Goal: Share content: Share content

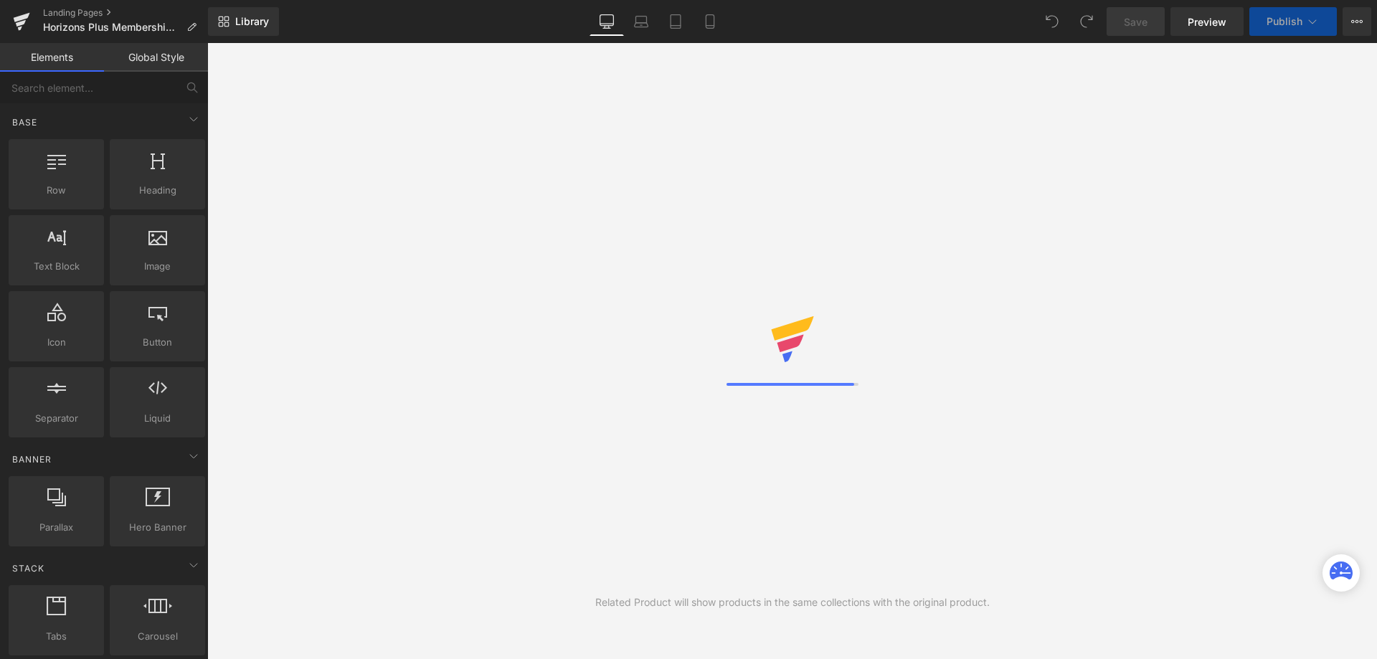
click at [158, 61] on link "Global Style" at bounding box center [156, 57] width 104 height 29
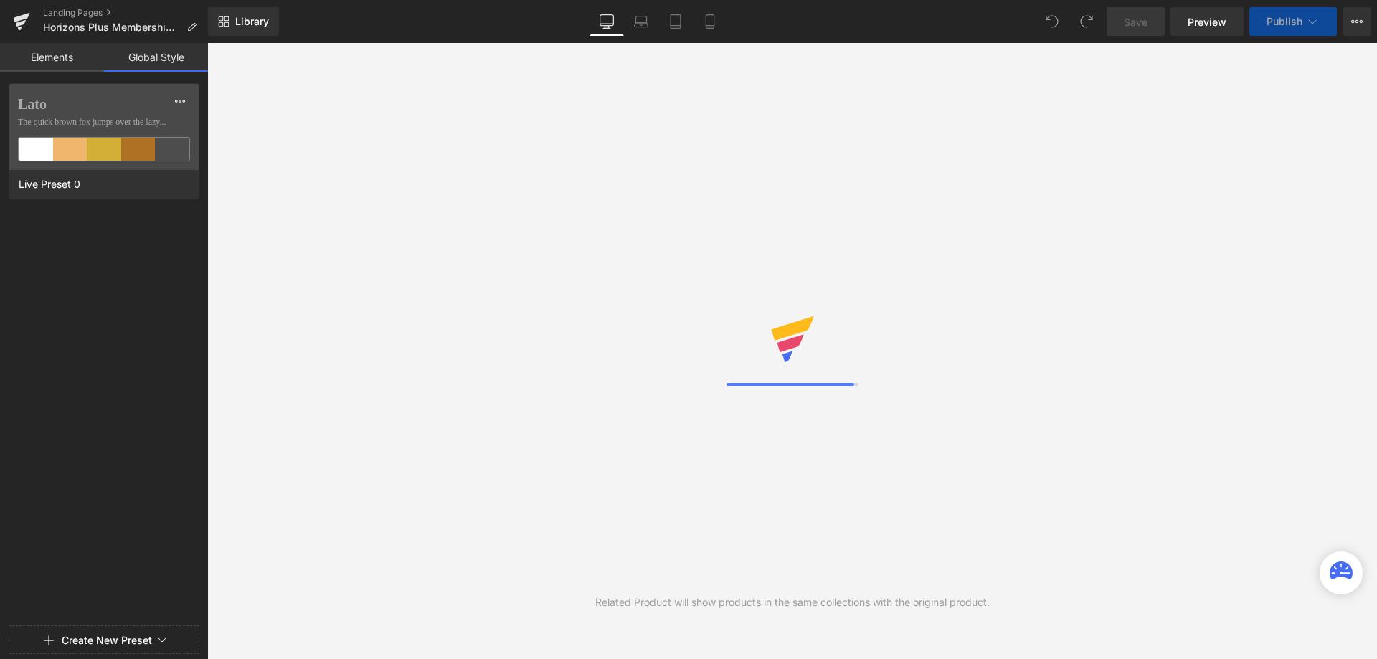
click at [45, 54] on link "Elements" at bounding box center [52, 57] width 104 height 29
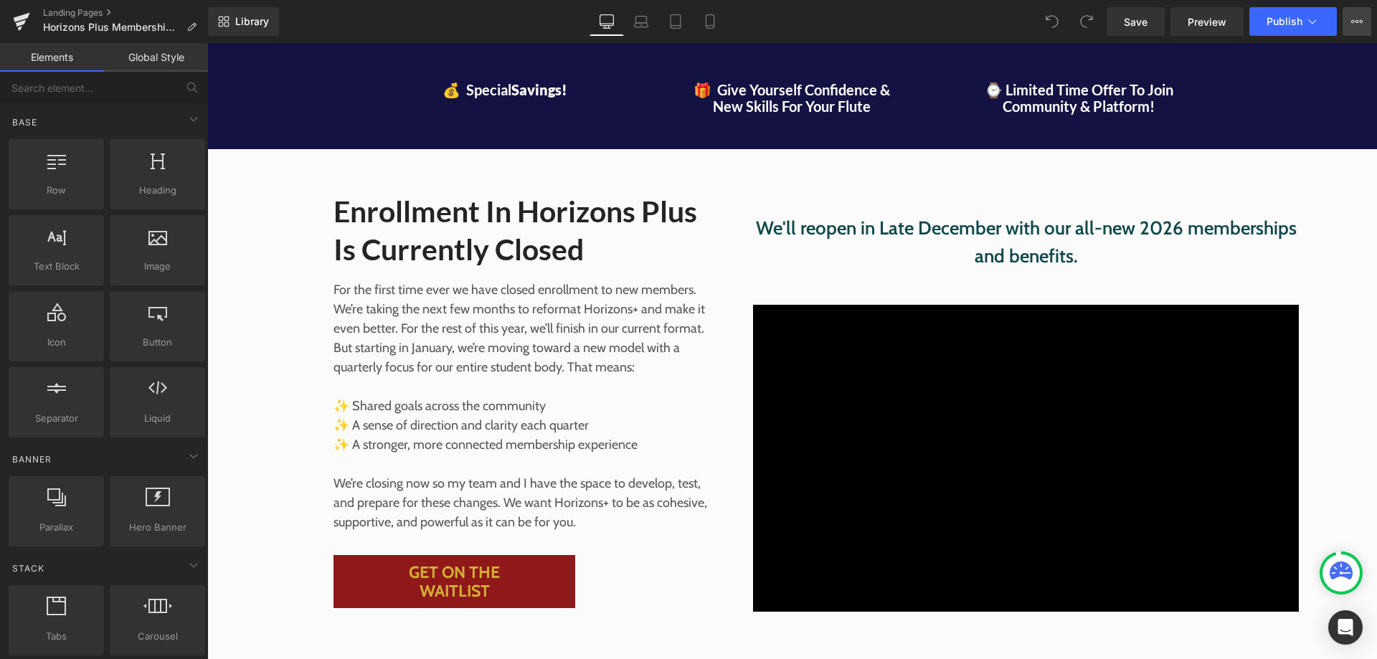
click at [1356, 18] on icon at bounding box center [1356, 21] width 11 height 11
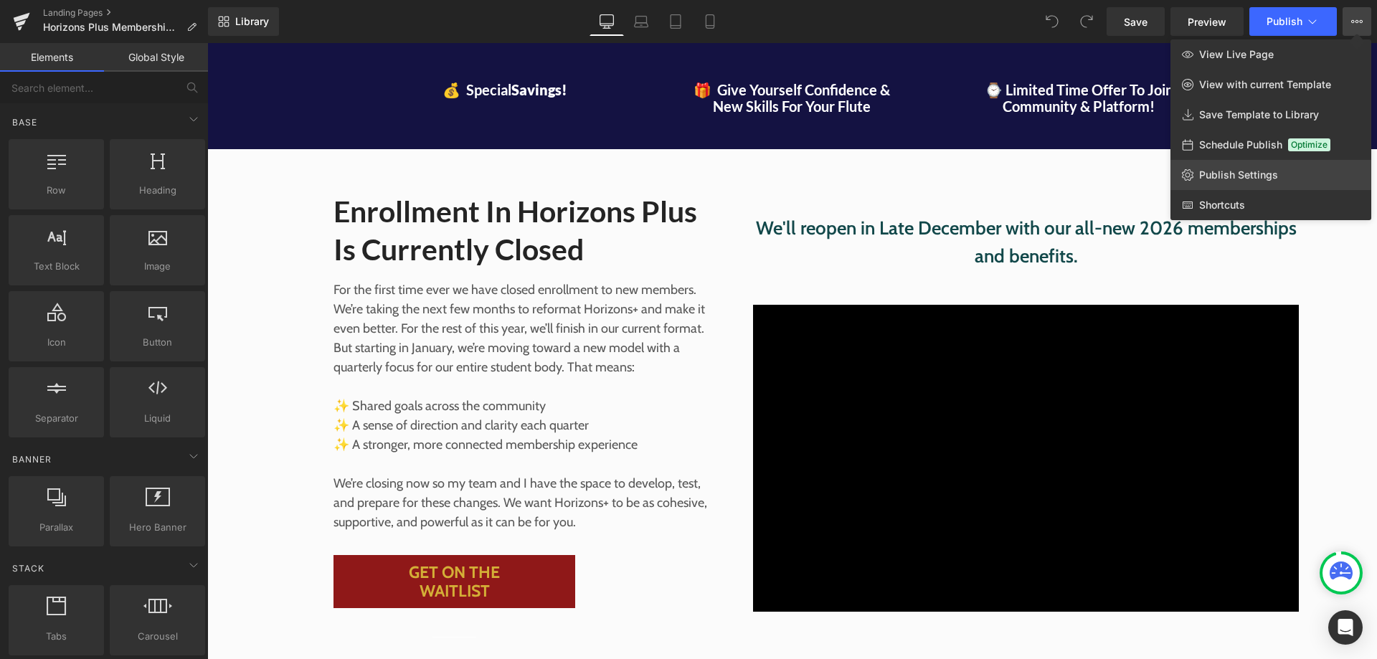
click at [1279, 174] on link "Publish Settings" at bounding box center [1271, 175] width 201 height 30
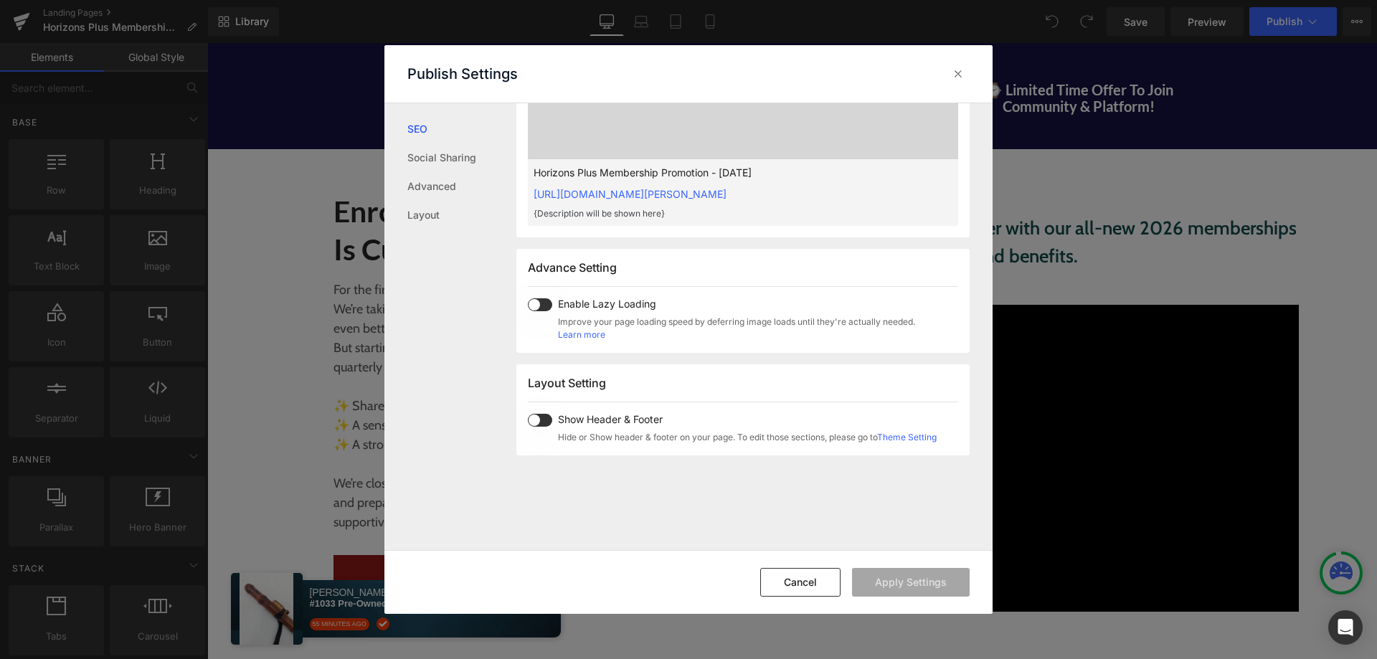
scroll to position [718, 0]
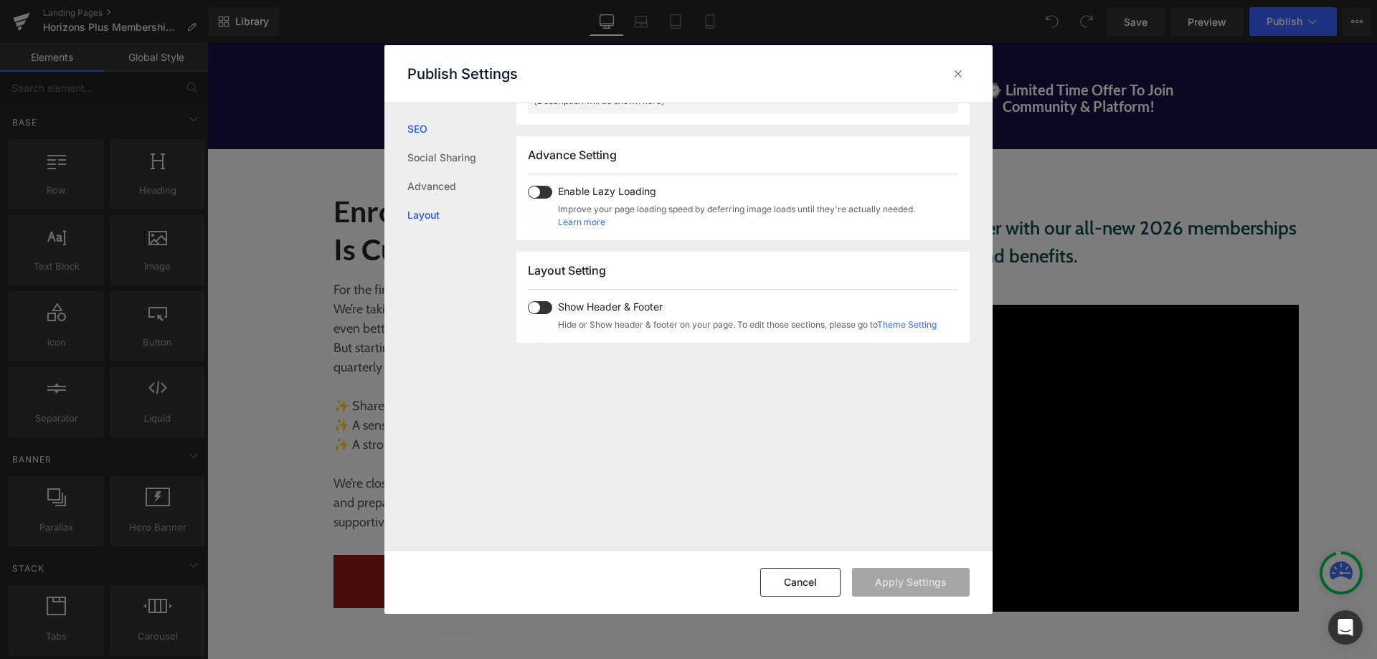
click at [425, 213] on link "Layout" at bounding box center [461, 215] width 109 height 29
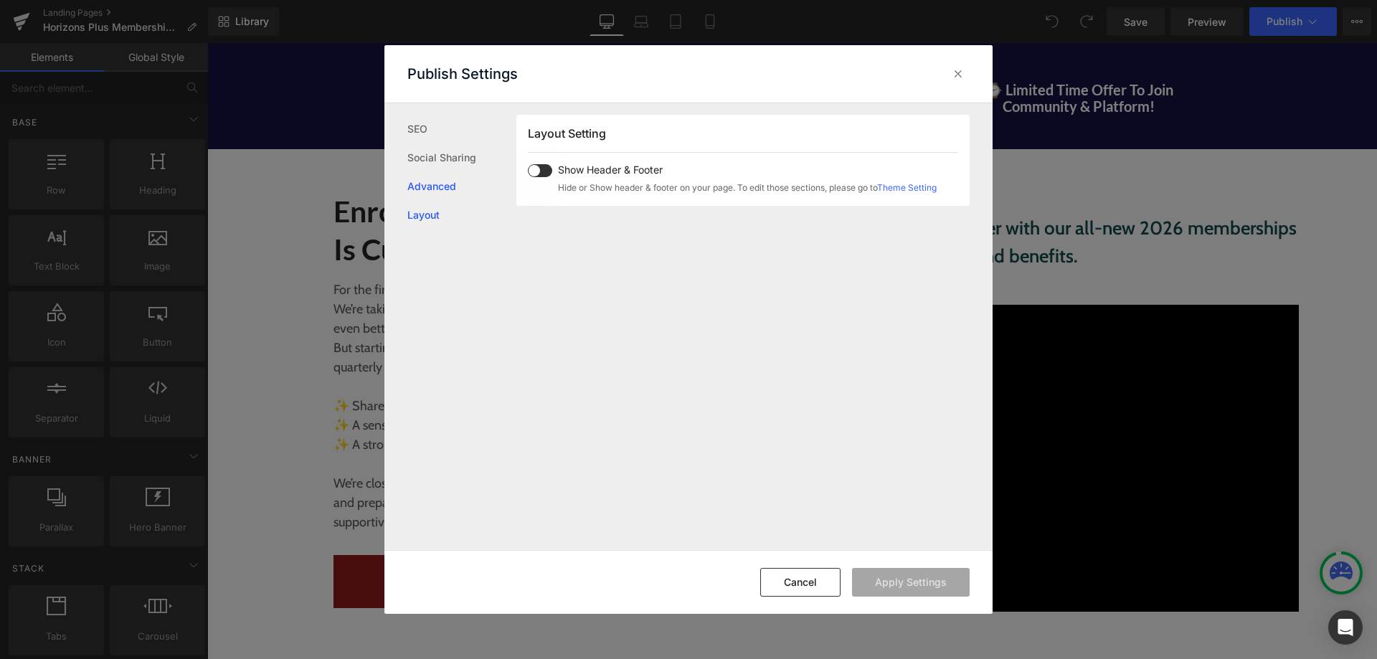
scroll to position [885, 0]
drag, startPoint x: 803, startPoint y: 584, endPoint x: 675, endPoint y: 432, distance: 198.5
click at [803, 584] on button "Cancel" at bounding box center [800, 582] width 80 height 29
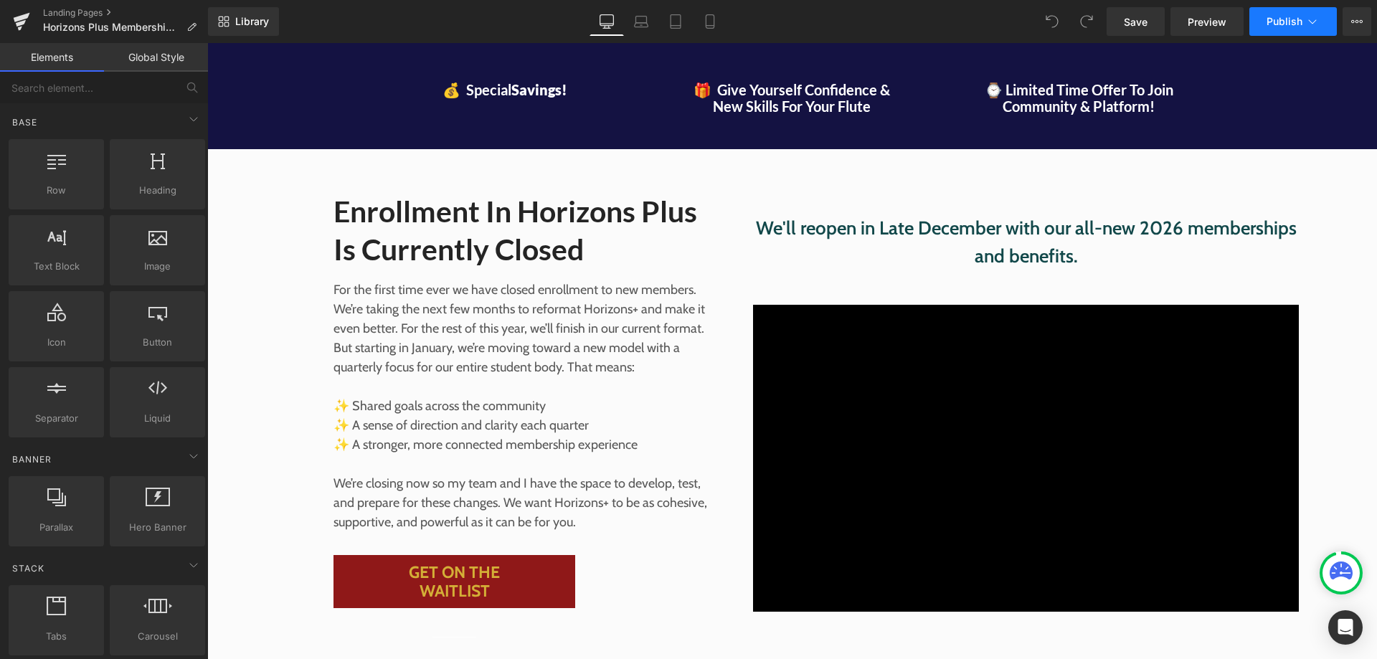
click at [1315, 19] on icon at bounding box center [1312, 21] width 14 height 14
click at [1352, 21] on icon at bounding box center [1353, 21] width 4 height 3
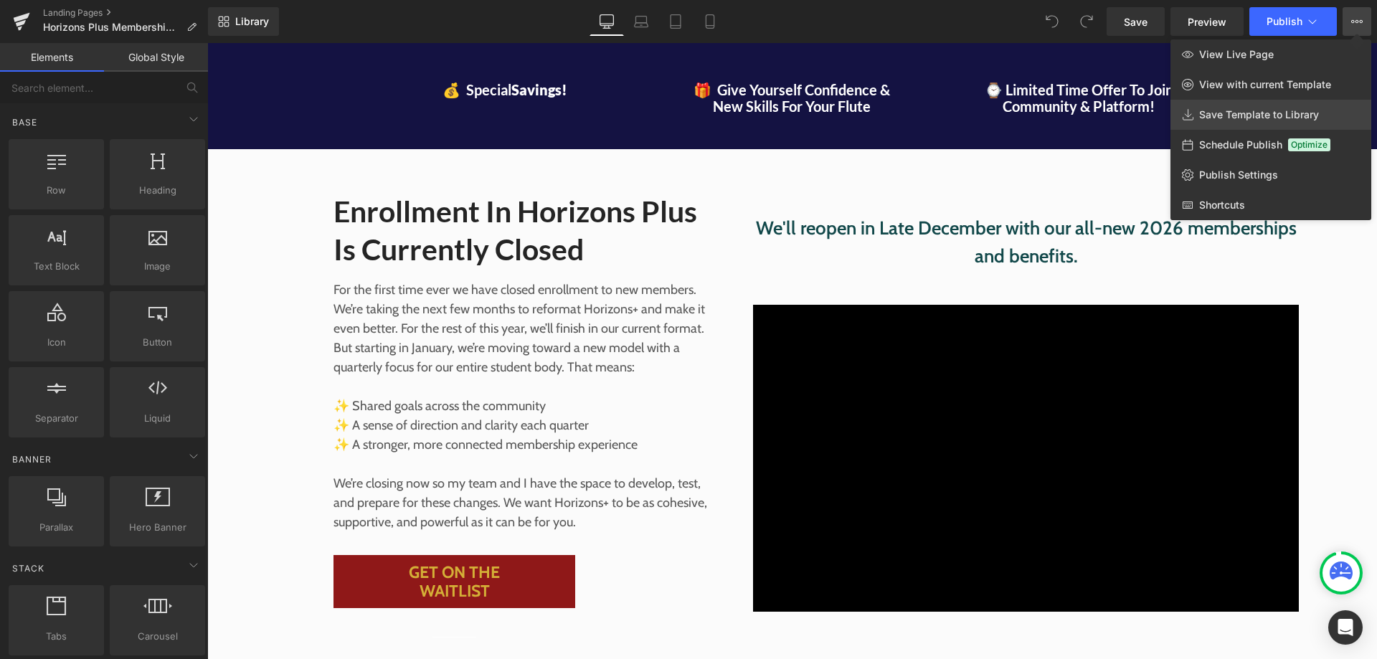
click at [1277, 113] on span "Save Template to Library" at bounding box center [1259, 114] width 120 height 13
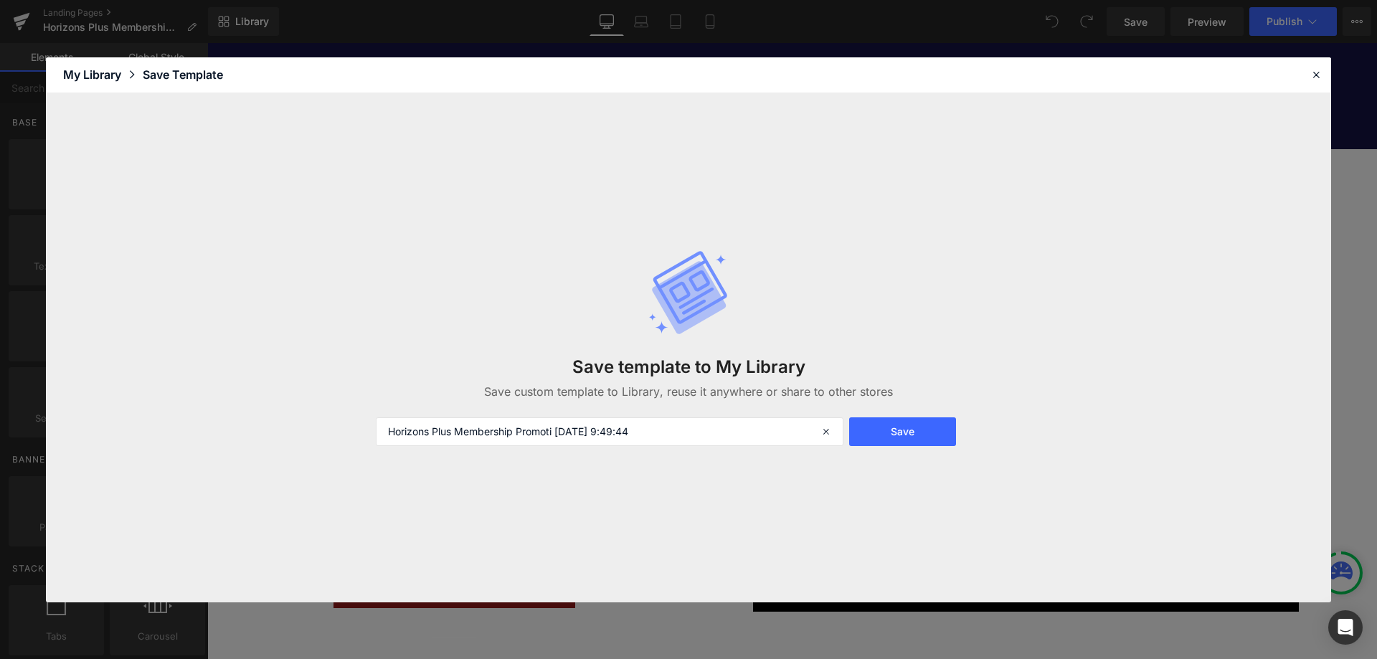
drag, startPoint x: 825, startPoint y: 431, endPoint x: 838, endPoint y: 409, distance: 26.1
click at [825, 430] on icon at bounding box center [828, 431] width 32 height 29
drag, startPoint x: 1314, startPoint y: 77, endPoint x: 1101, endPoint y: 2, distance: 225.9
click at [1314, 77] on icon at bounding box center [1316, 74] width 13 height 13
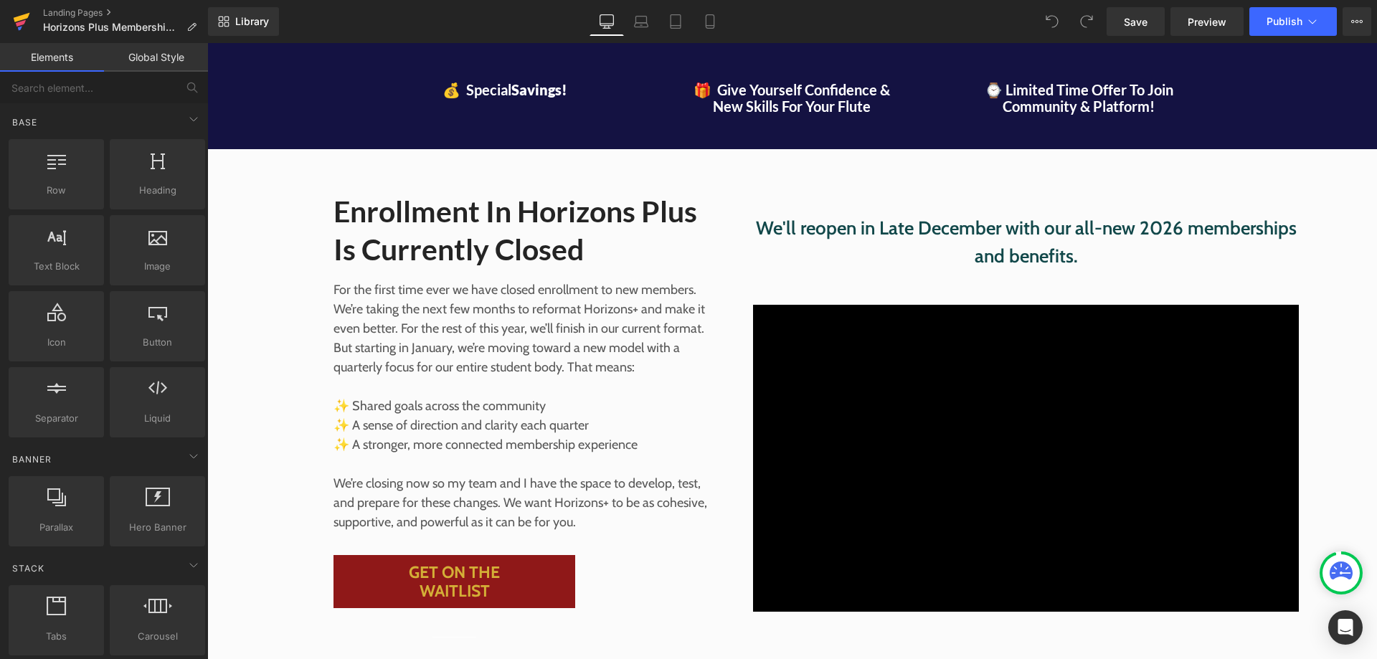
click at [22, 19] on icon at bounding box center [22, 17] width 16 height 9
click at [1366, 19] on button "View Live Page View with current Template Save Template to Library Schedule Pub…" at bounding box center [1357, 21] width 29 height 29
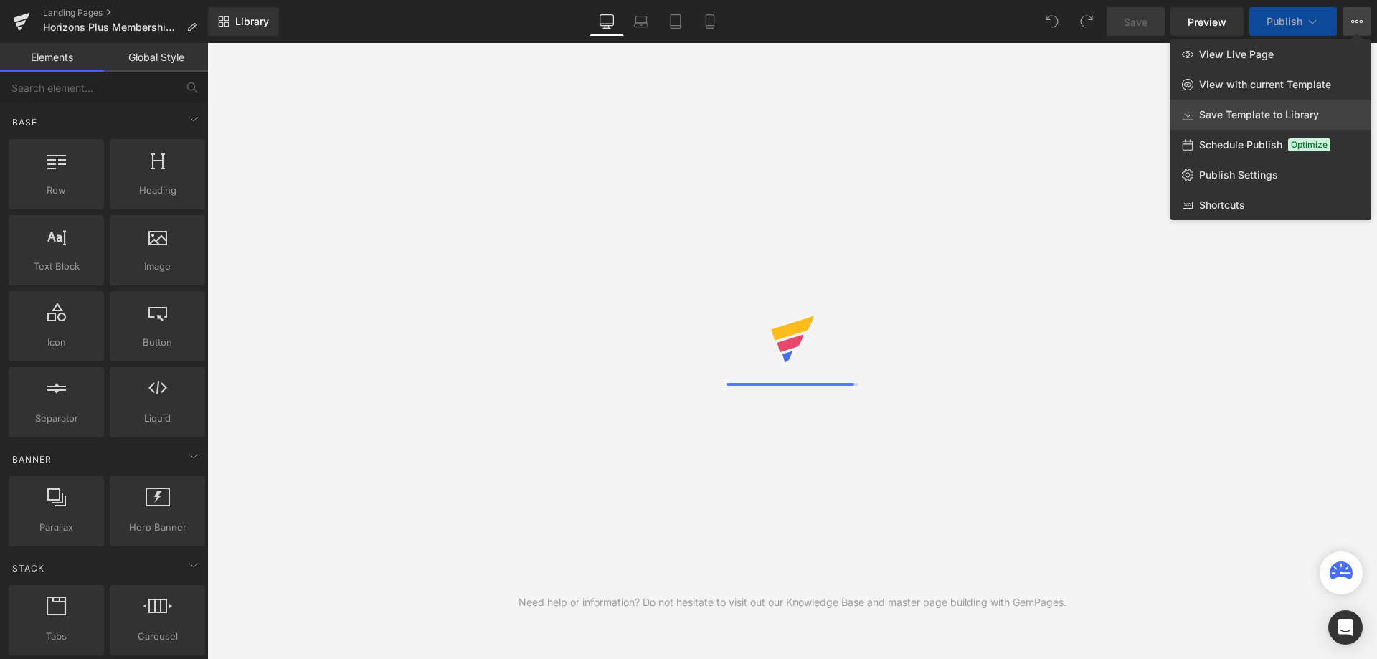
click at [1255, 114] on span "Save Template to Library" at bounding box center [1259, 114] width 120 height 13
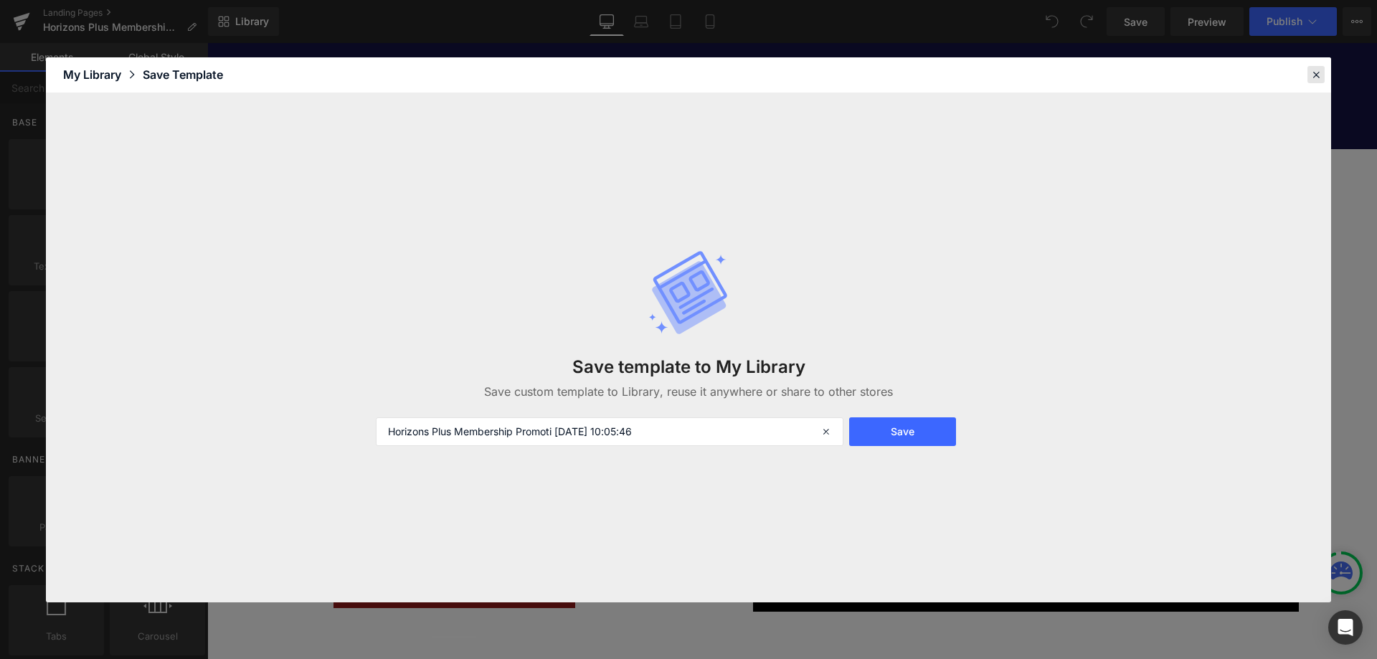
click at [1313, 77] on icon at bounding box center [1316, 74] width 13 height 13
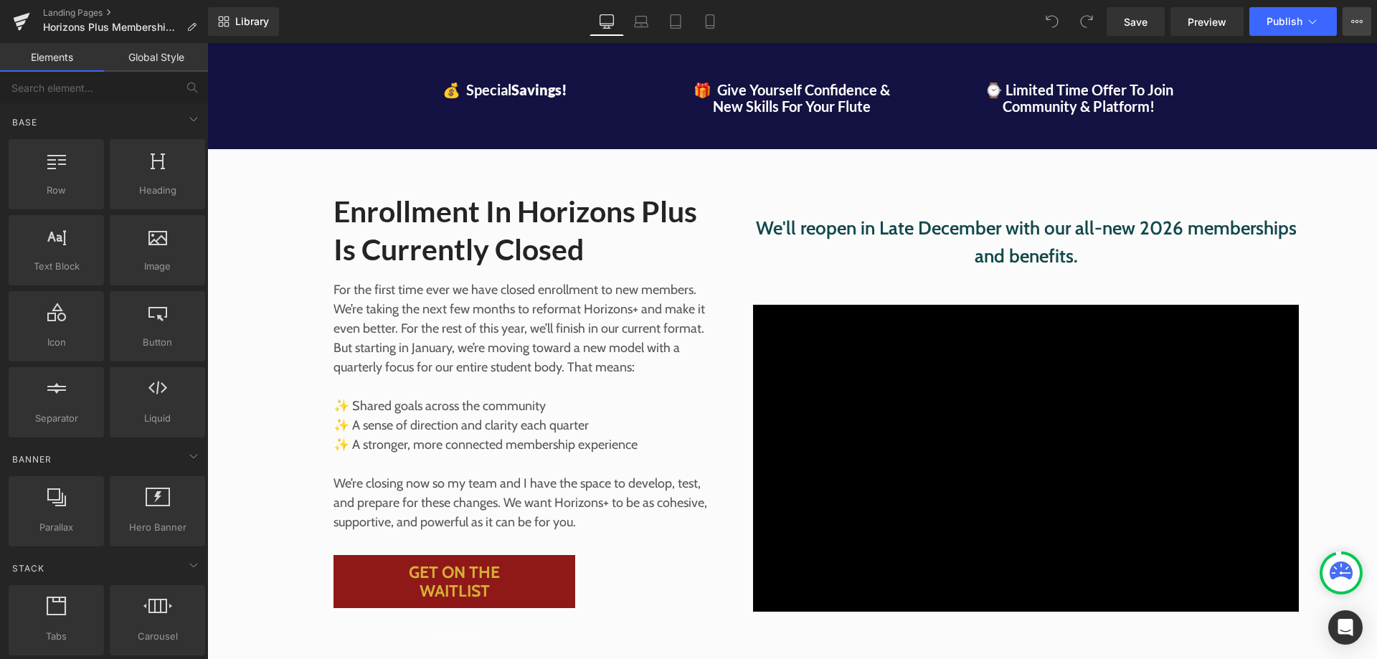
click at [1358, 22] on icon at bounding box center [1358, 21] width 4 height 3
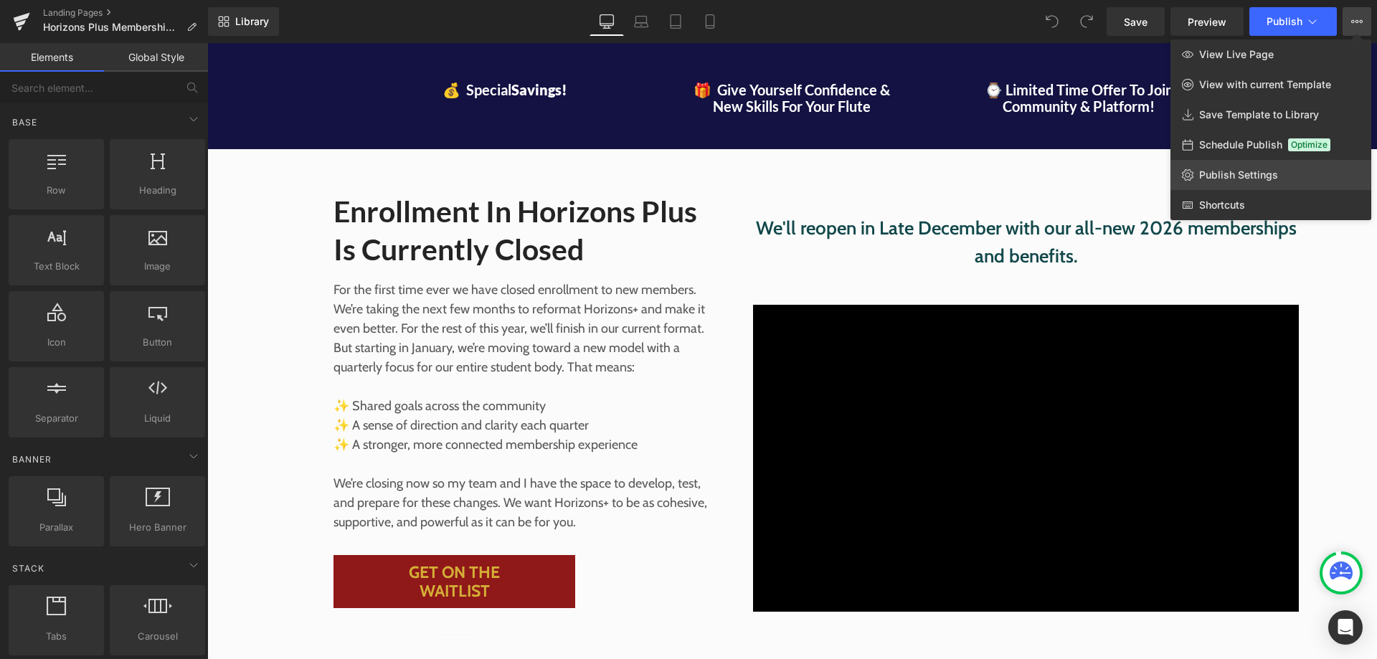
click at [1253, 169] on span "Publish Settings" at bounding box center [1238, 175] width 79 height 13
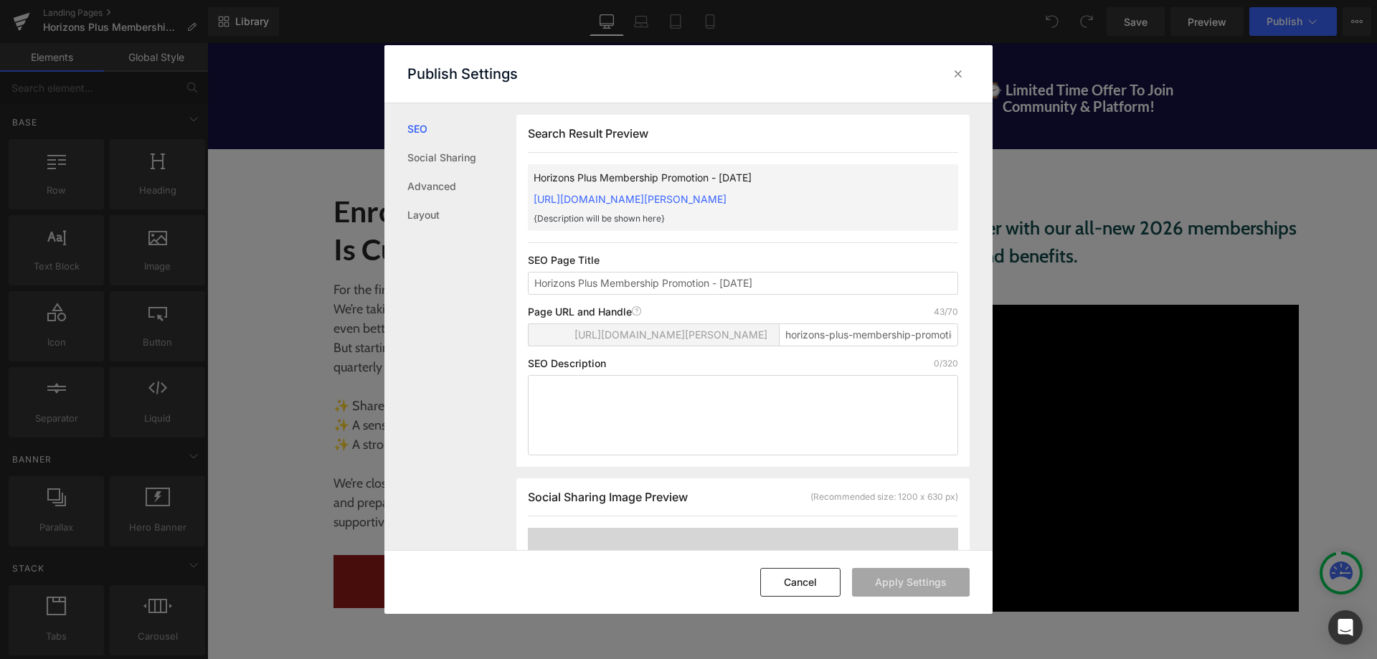
scroll to position [1, 0]
click at [446, 184] on link "Advanced" at bounding box center [461, 186] width 109 height 29
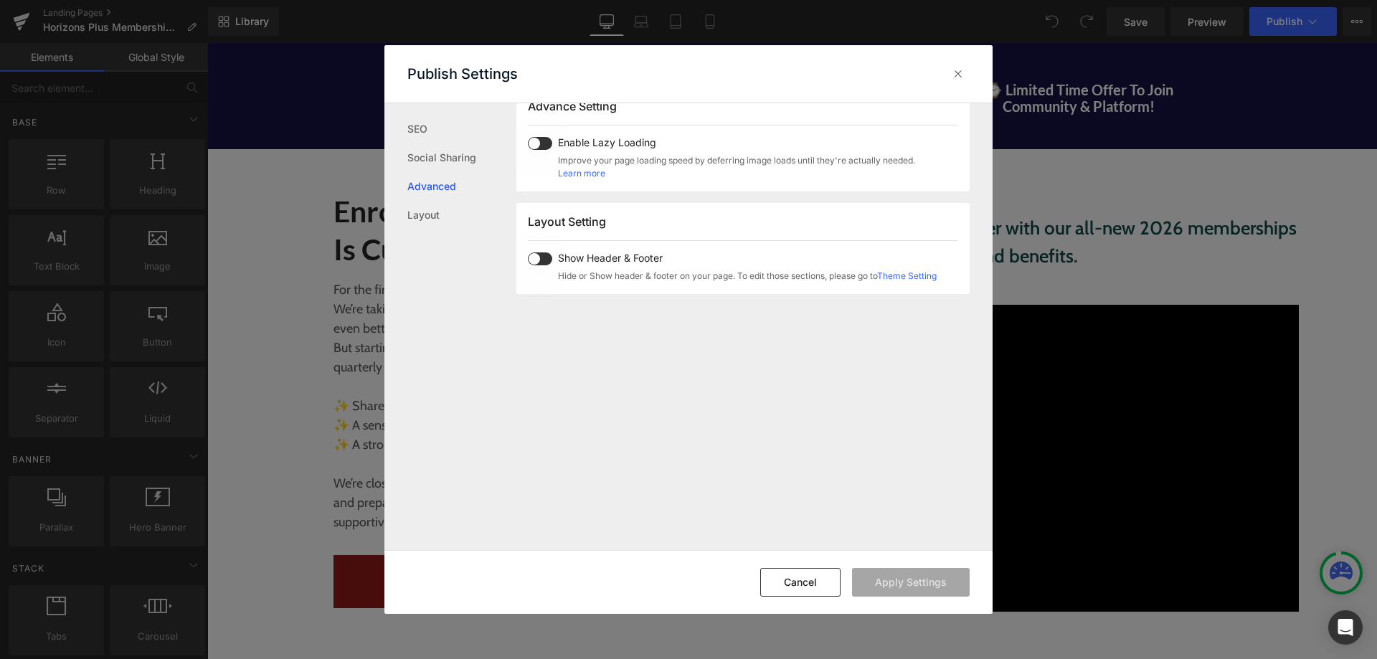
scroll to position [770, 0]
click at [418, 203] on link "Layout" at bounding box center [461, 215] width 109 height 29
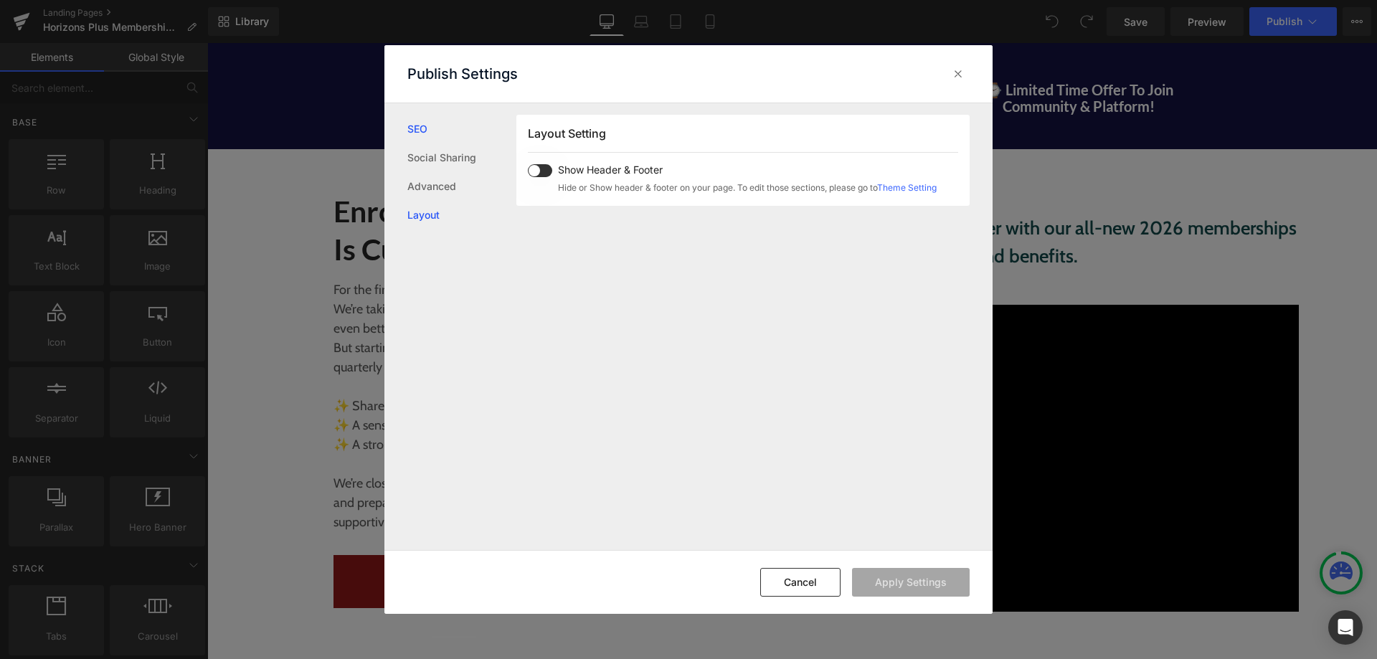
click at [423, 132] on link "SEO" at bounding box center [461, 129] width 109 height 29
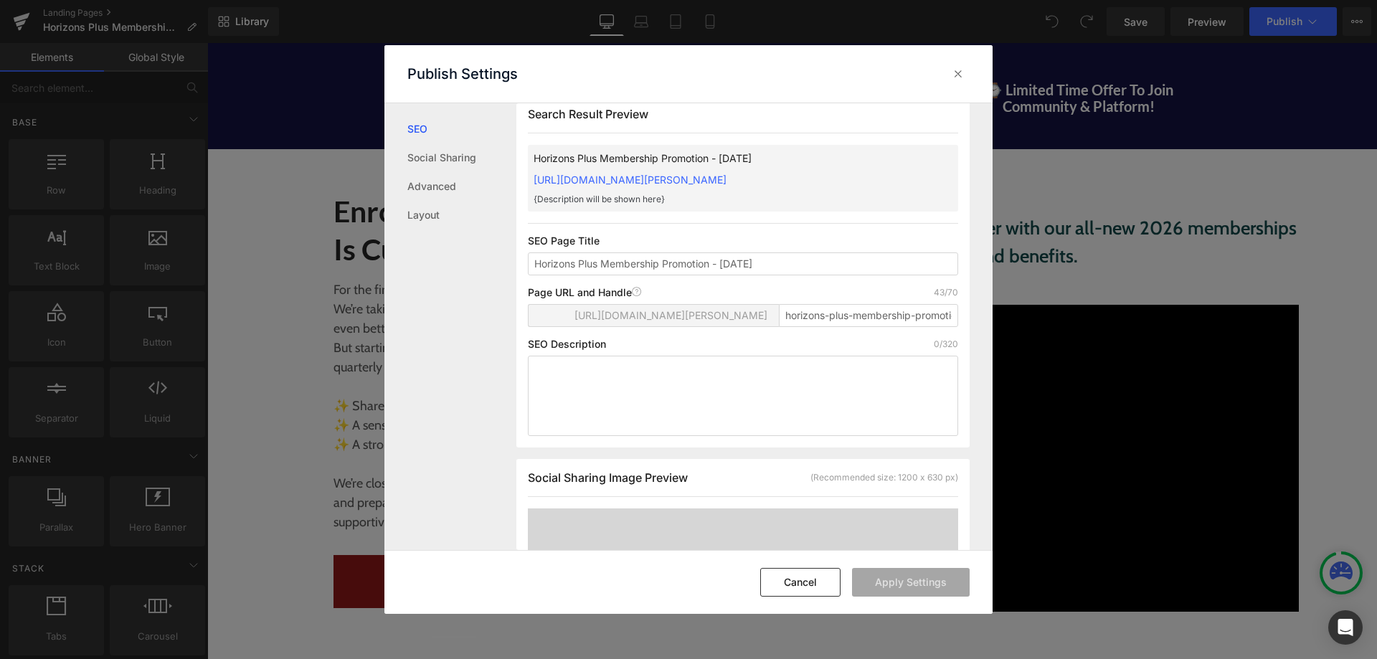
scroll to position [1, 0]
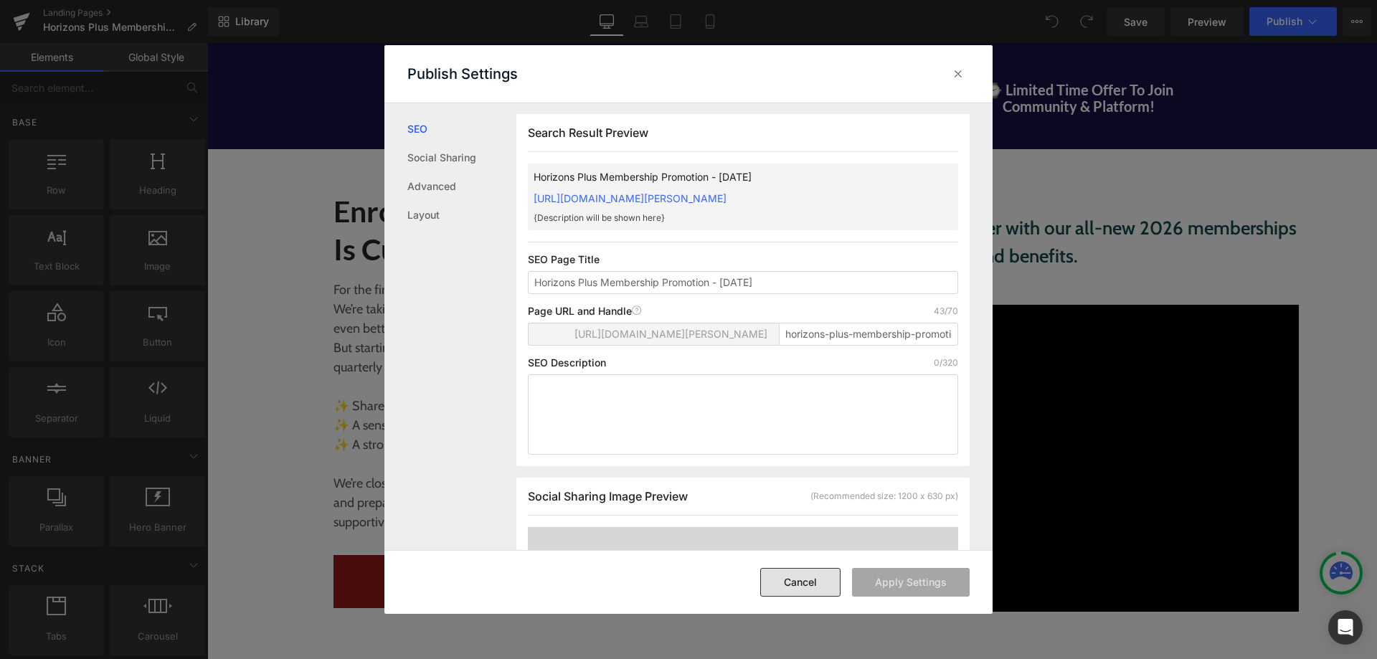
click at [794, 582] on button "Cancel" at bounding box center [800, 582] width 80 height 29
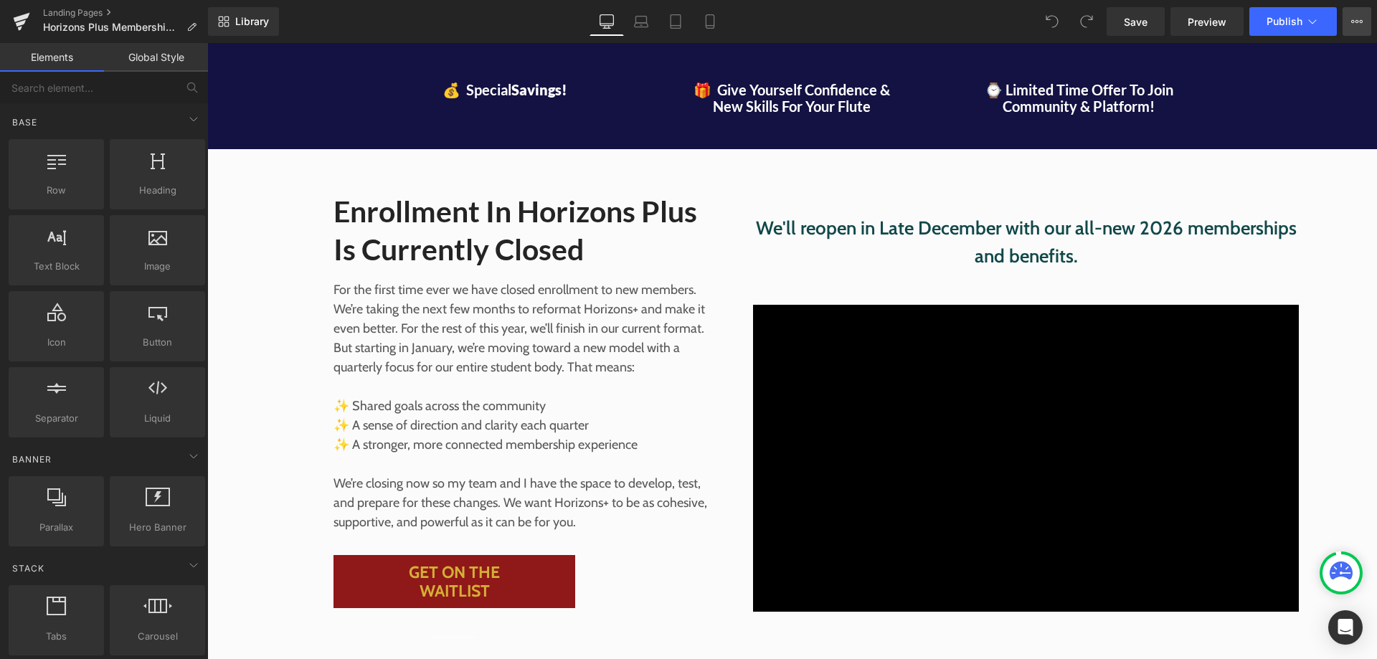
click at [1353, 21] on icon at bounding box center [1356, 21] width 11 height 11
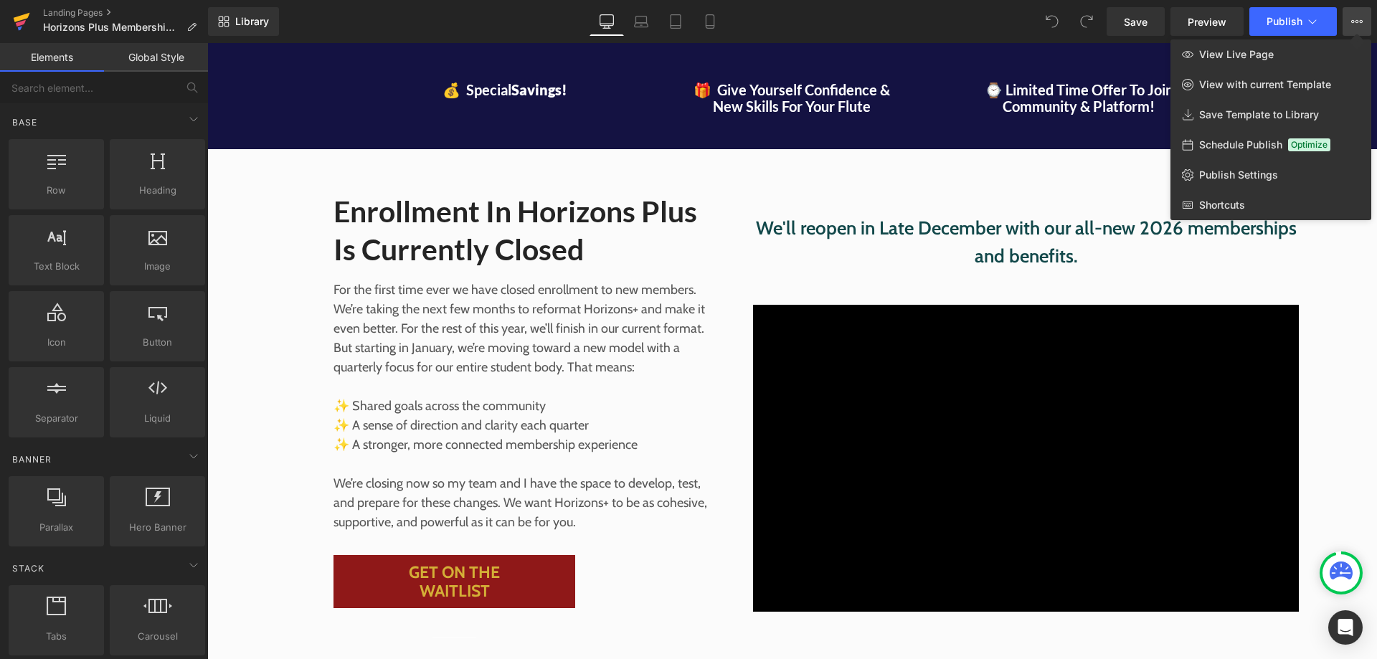
click at [24, 16] on icon at bounding box center [22, 17] width 16 height 9
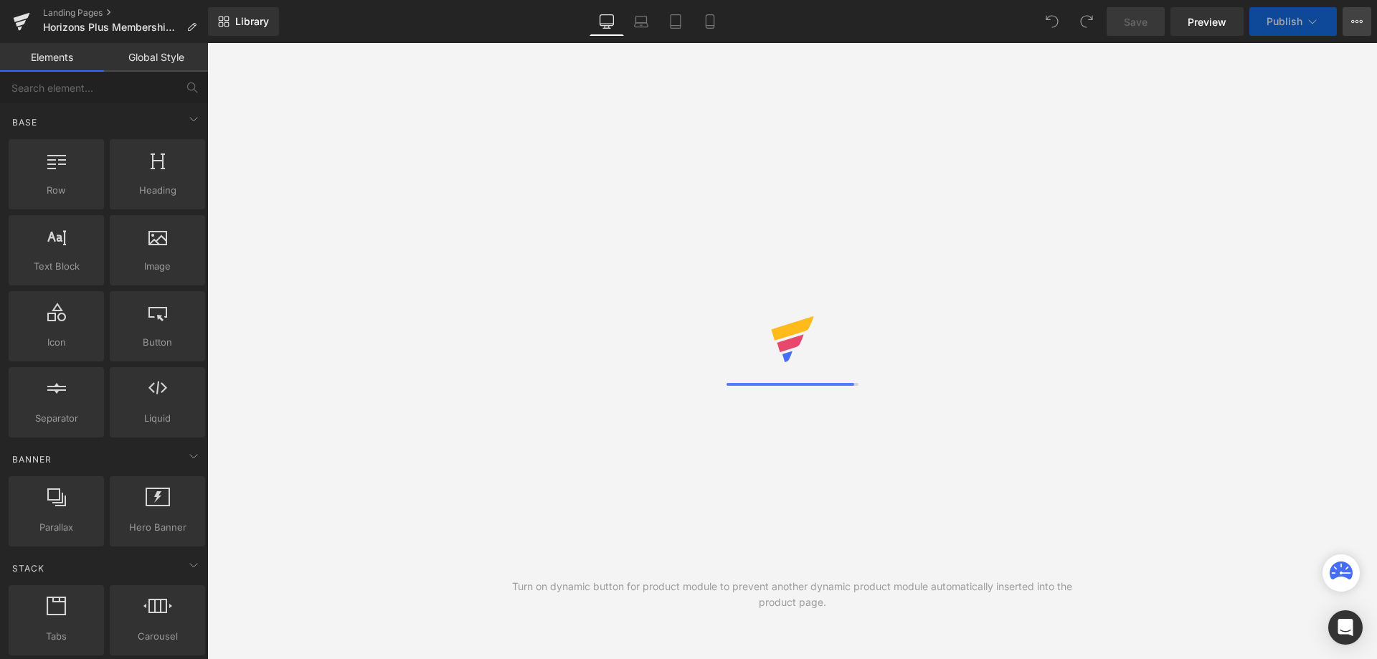
click at [1359, 18] on icon at bounding box center [1356, 21] width 11 height 11
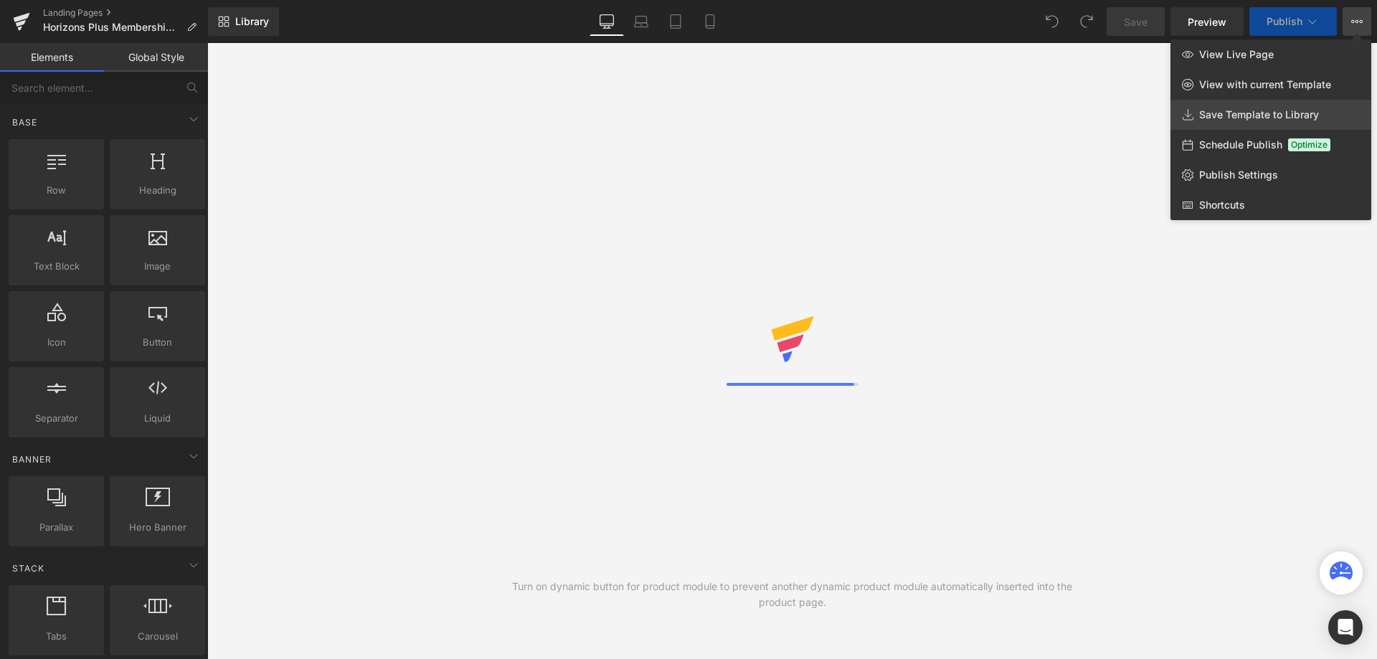
click at [1239, 117] on span "Save Template to Library" at bounding box center [1259, 114] width 120 height 13
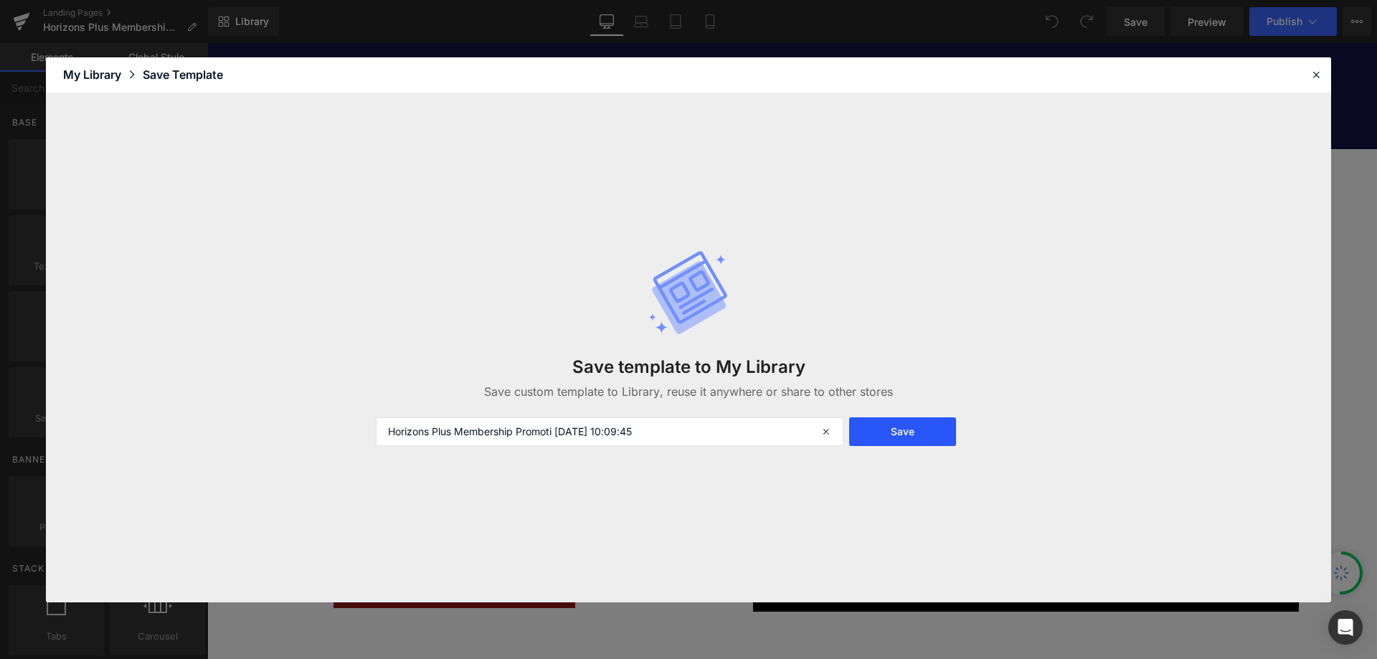
click at [912, 429] on button "Save" at bounding box center [902, 431] width 107 height 29
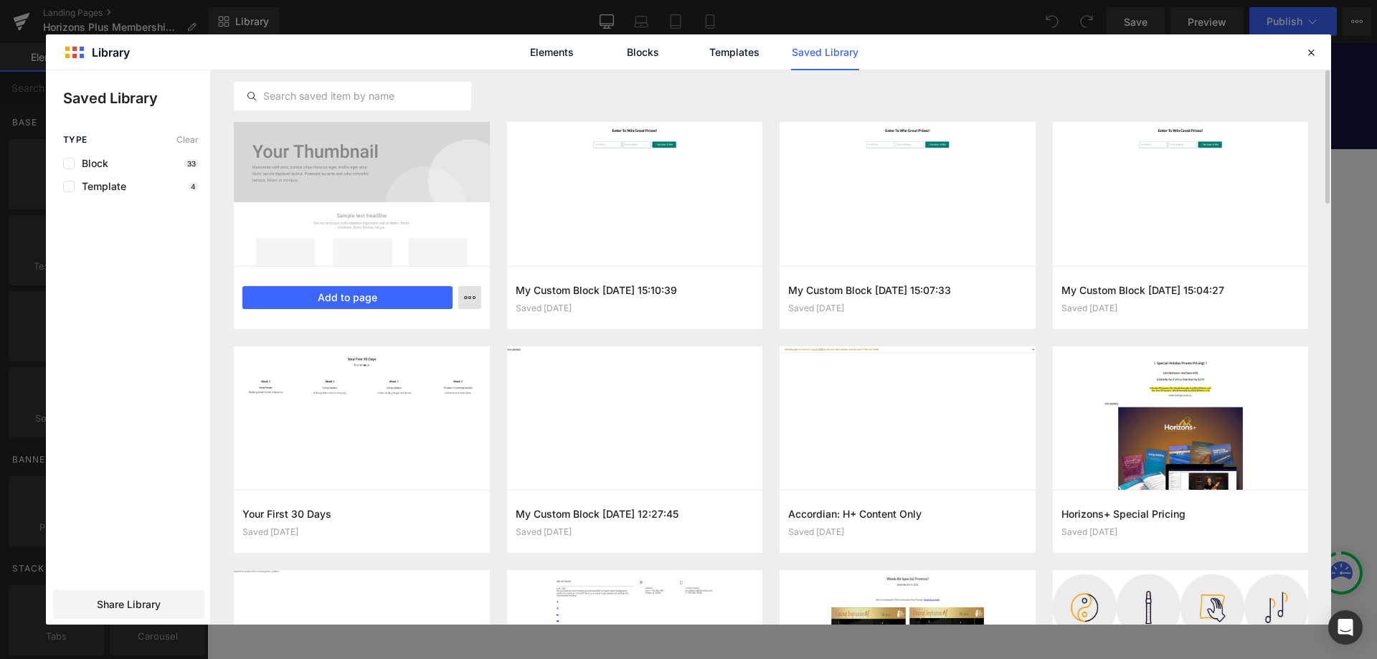
click at [476, 295] on button "button" at bounding box center [469, 297] width 23 height 23
click at [430, 148] on div at bounding box center [688, 347] width 1285 height 554
click at [67, 189] on label at bounding box center [68, 186] width 11 height 11
click at [69, 186] on input "checkbox" at bounding box center [69, 186] width 0 height 0
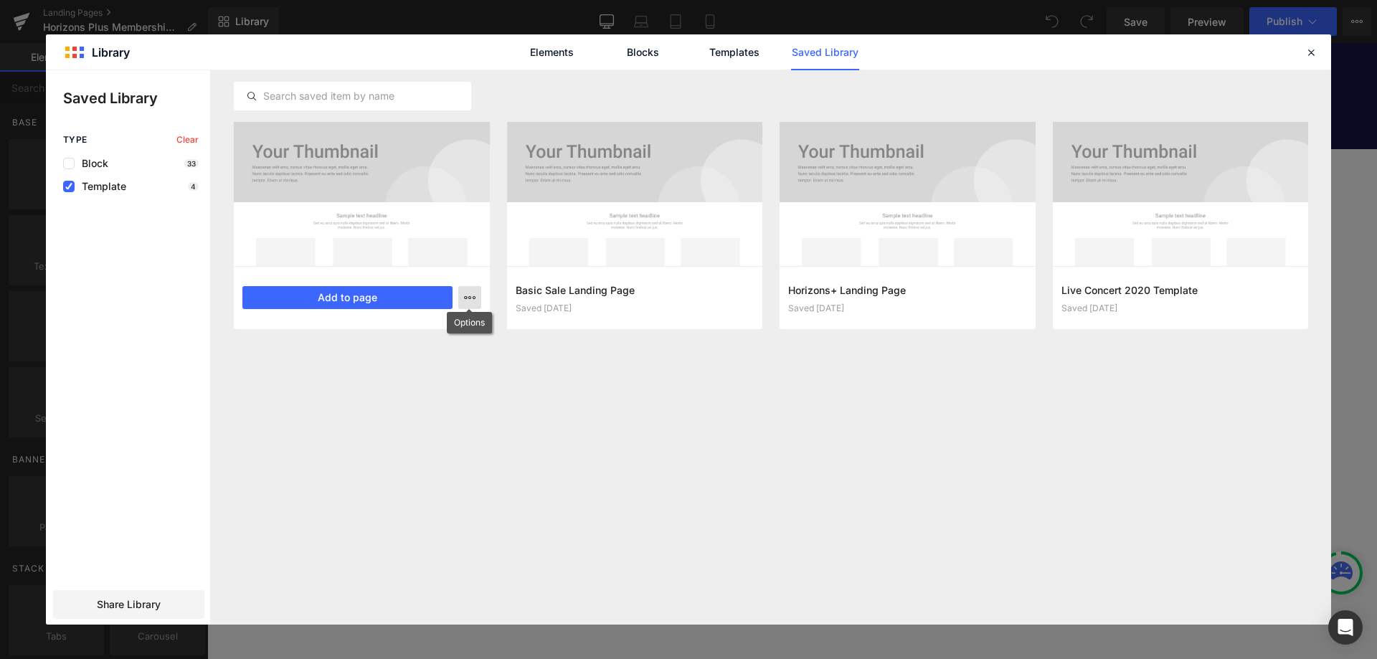
click at [469, 293] on icon "button" at bounding box center [469, 297] width 11 height 11
click at [618, 453] on div at bounding box center [688, 347] width 1285 height 554
click at [342, 155] on div at bounding box center [362, 194] width 256 height 144
click at [346, 189] on div at bounding box center [362, 194] width 256 height 144
click at [453, 156] on div at bounding box center [362, 194] width 256 height 144
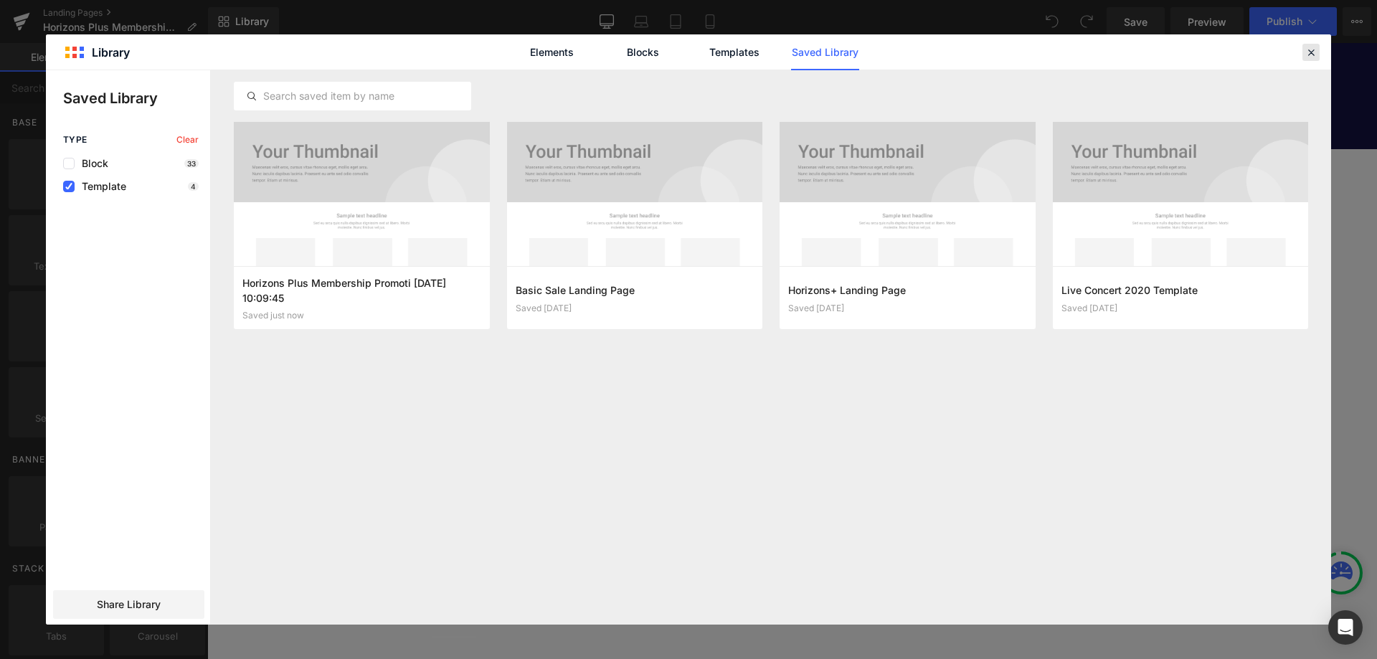
click at [1305, 49] on icon at bounding box center [1311, 52] width 13 height 13
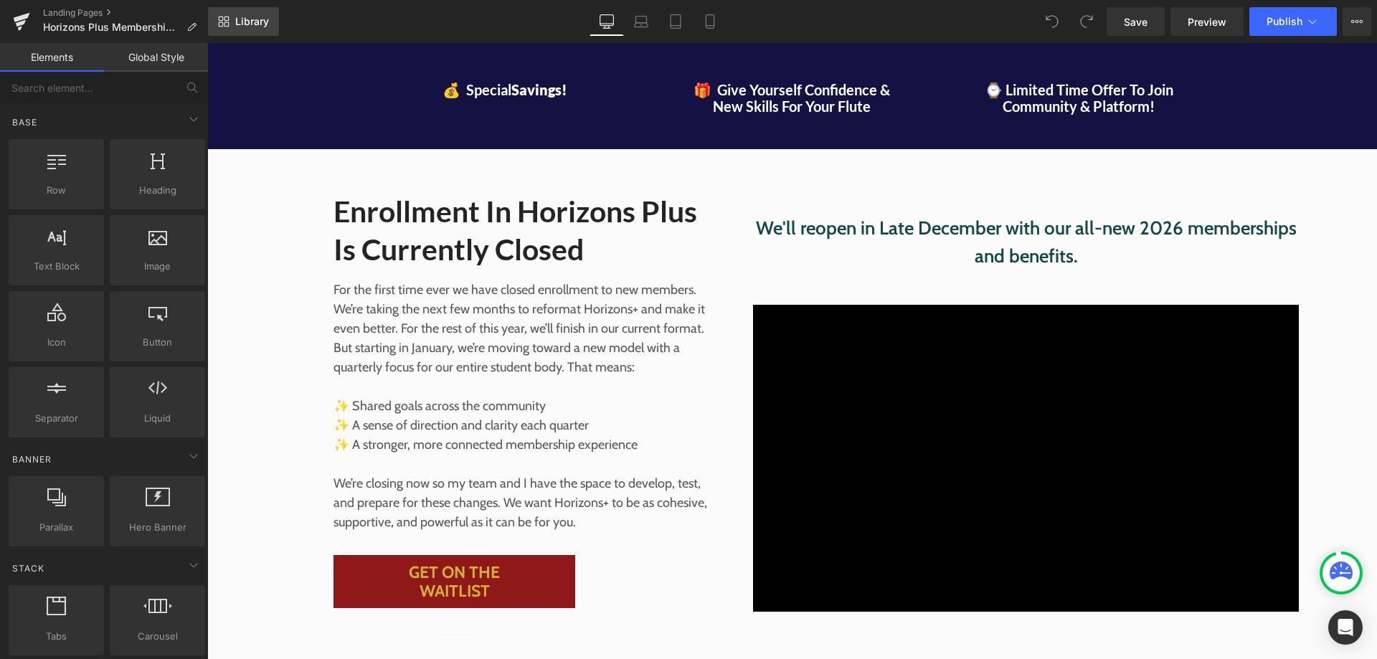
click at [259, 22] on span "Library" at bounding box center [252, 21] width 34 height 13
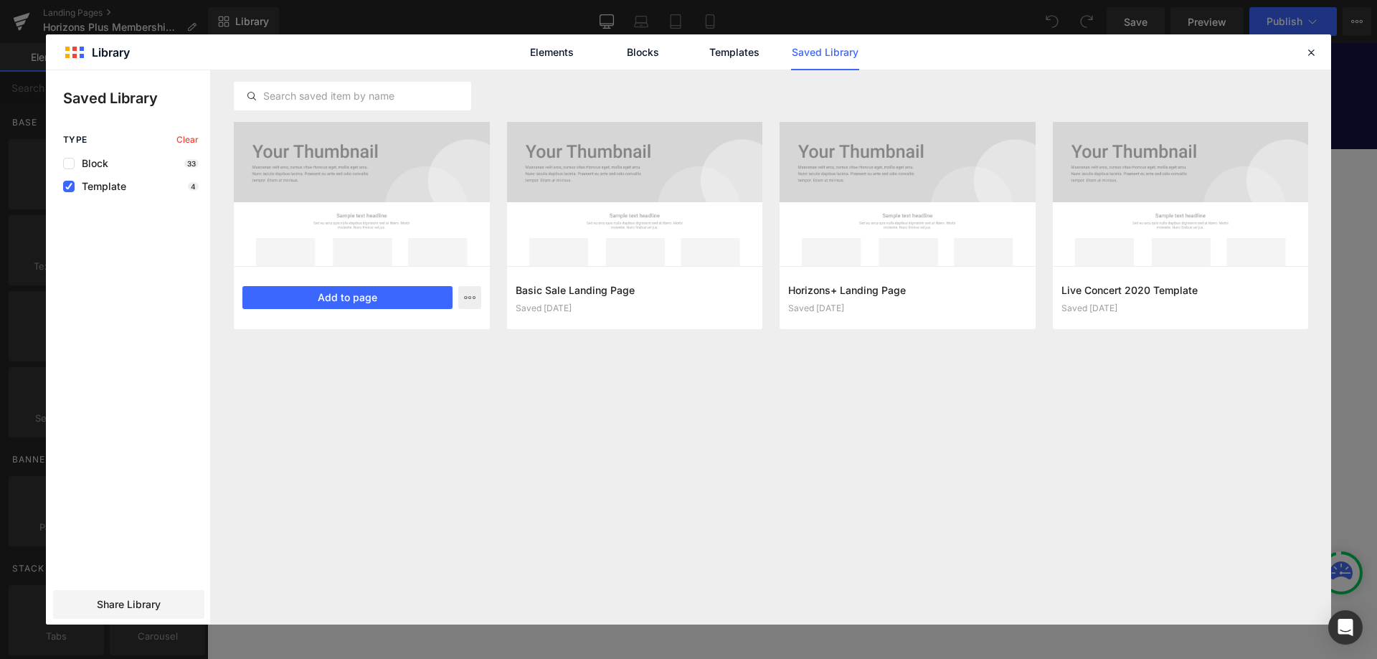
click at [425, 153] on div at bounding box center [362, 194] width 256 height 144
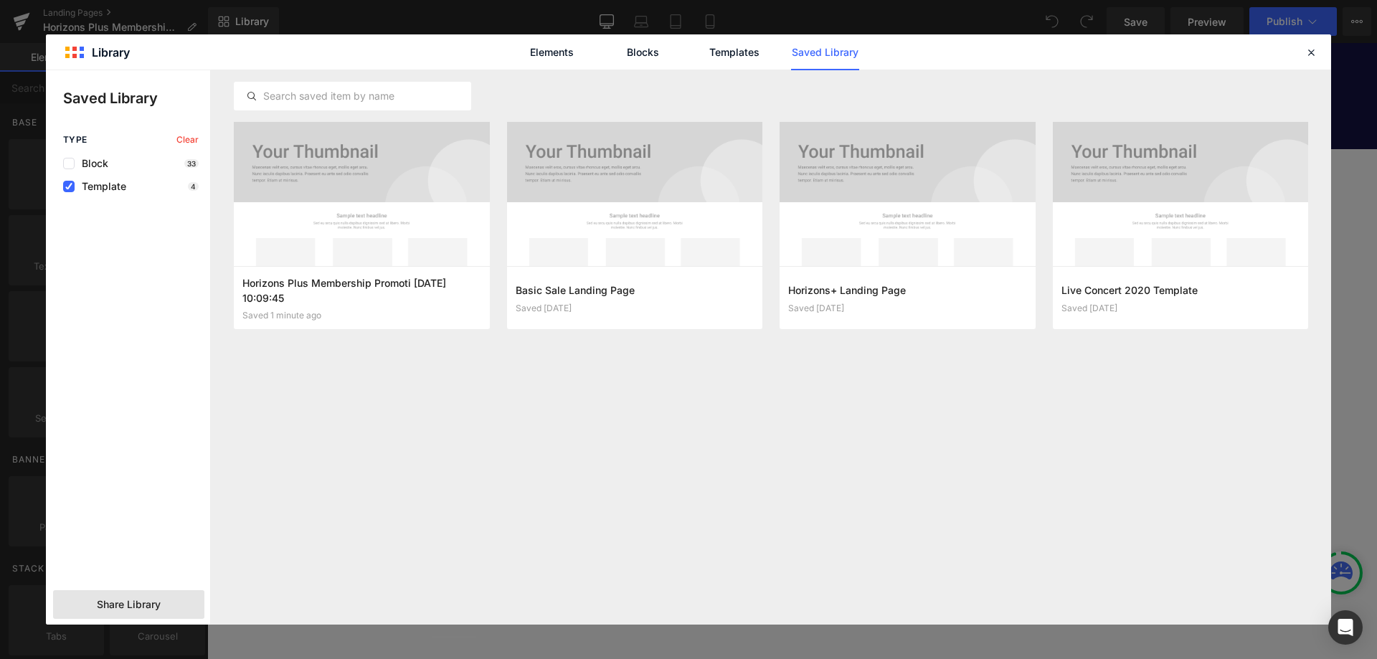
click at [117, 602] on span "Share Library" at bounding box center [129, 604] width 64 height 14
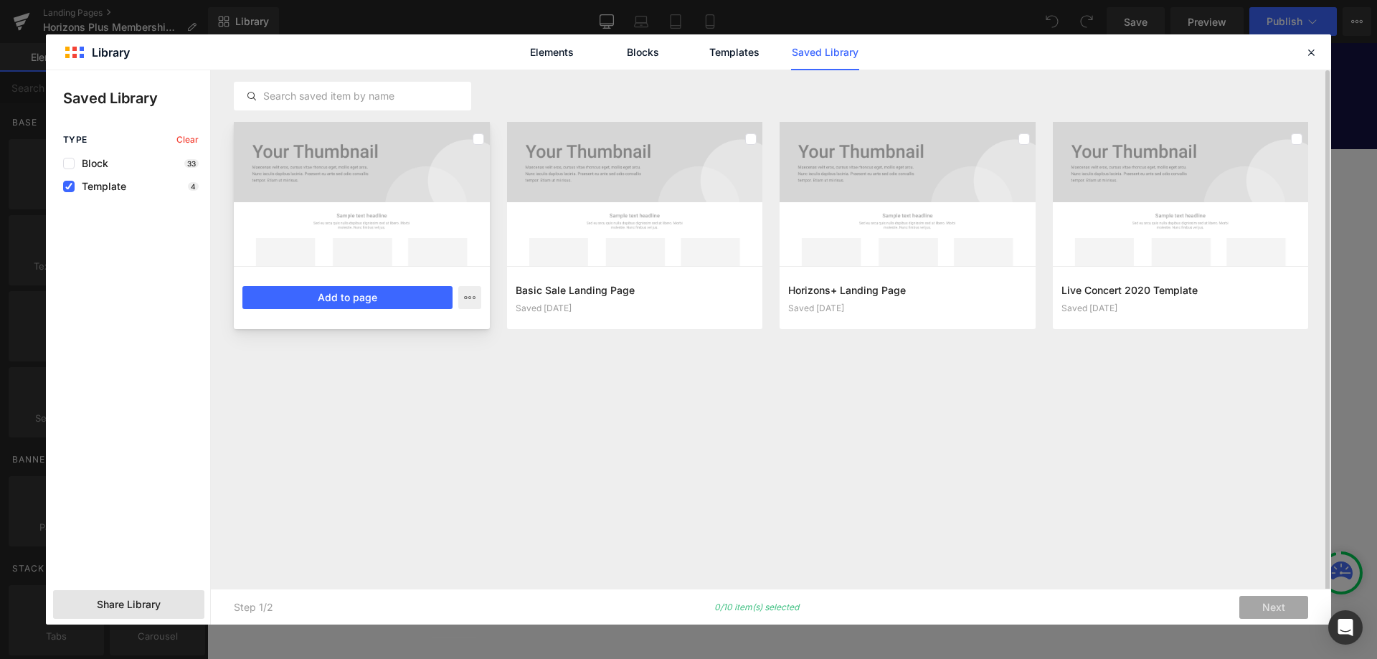
click at [432, 166] on div at bounding box center [362, 194] width 256 height 144
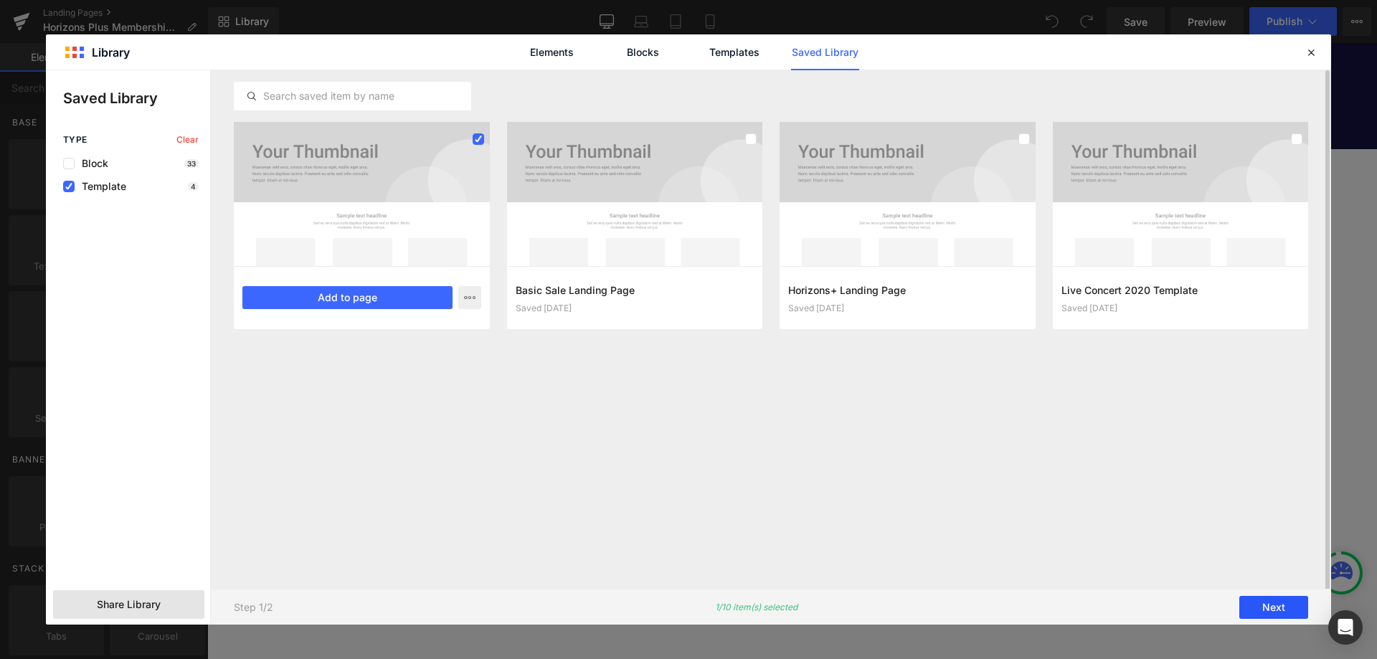
click at [1278, 613] on button "Next" at bounding box center [1273, 607] width 69 height 23
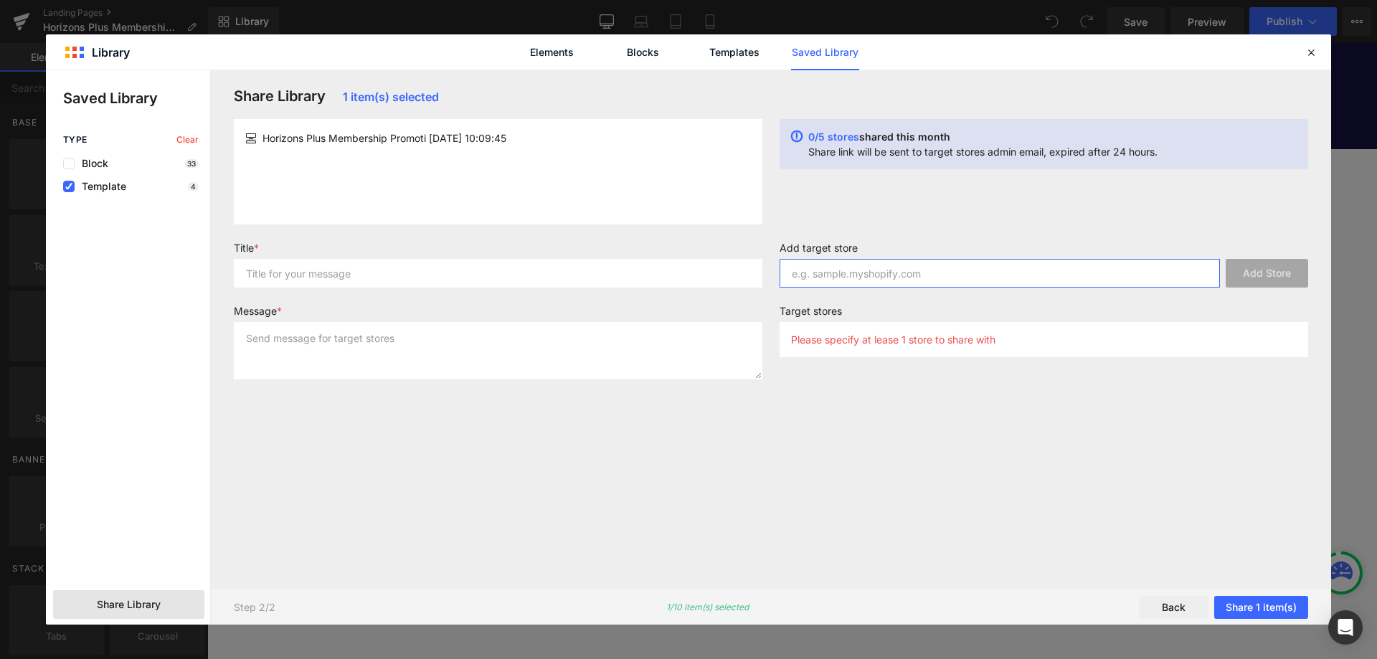
click at [914, 276] on input "text" at bounding box center [1000, 273] width 440 height 29
type input "lacrosse-fanatic.myshopify.com"
click at [1283, 272] on button "Add Store" at bounding box center [1267, 273] width 82 height 29
click at [1255, 610] on button "Share 1 item(s)" at bounding box center [1261, 607] width 94 height 23
click at [1259, 605] on button "Share 1 item(s)" at bounding box center [1261, 607] width 94 height 23
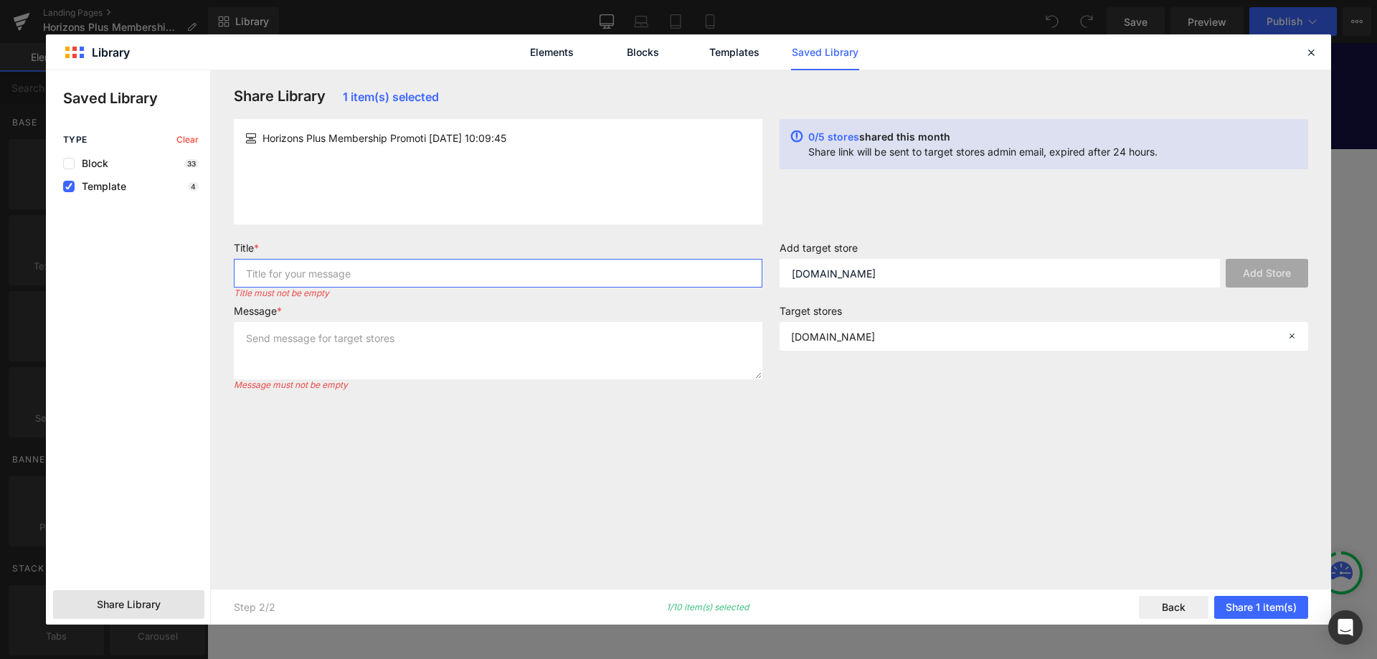
click at [391, 273] on input "text" at bounding box center [498, 273] width 529 height 29
type input "Sales page template"
click at [322, 344] on textarea at bounding box center [498, 350] width 529 height 57
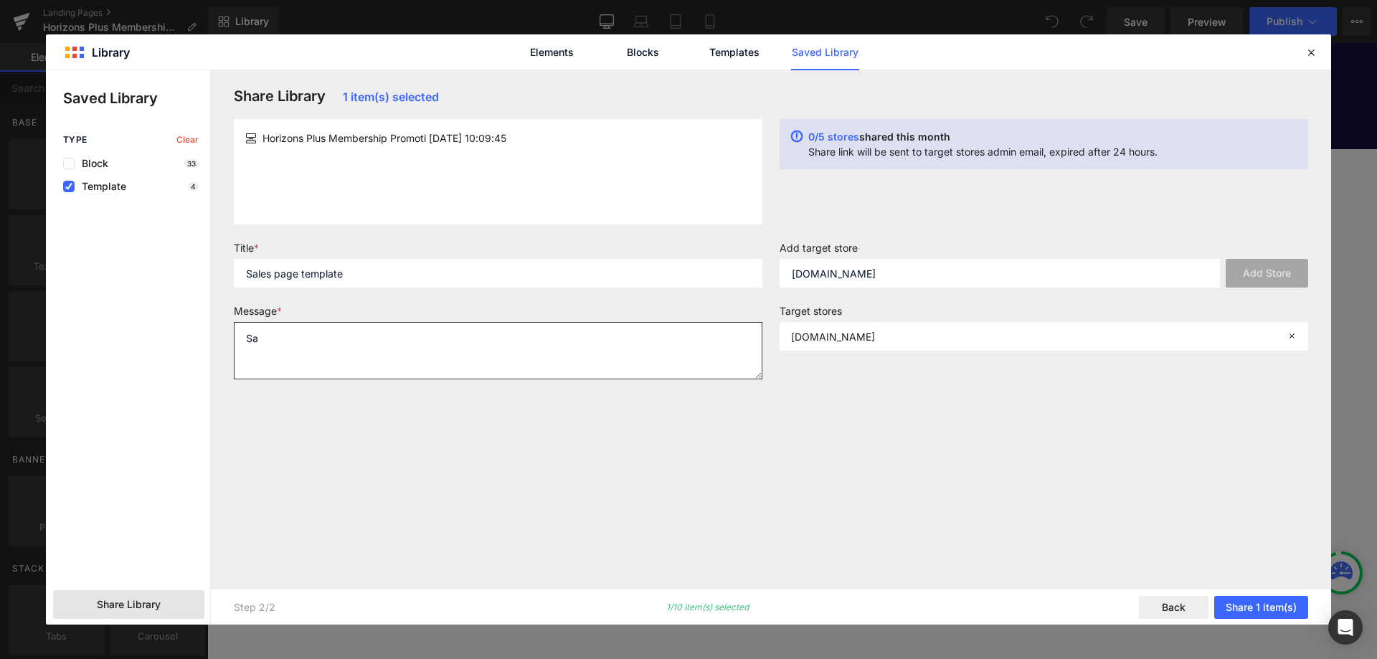
type textarea "S"
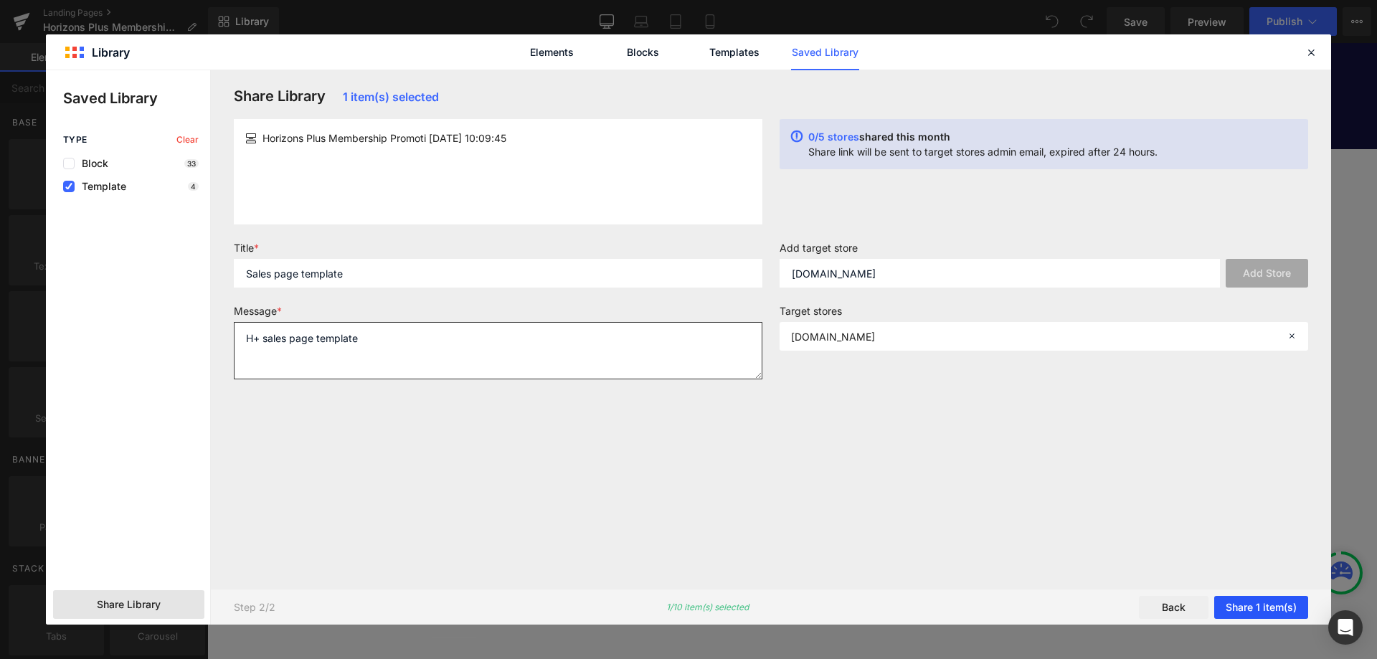
type textarea "H+ sales page template"
click at [1254, 605] on button "Share 1 item(s)" at bounding box center [1261, 607] width 94 height 23
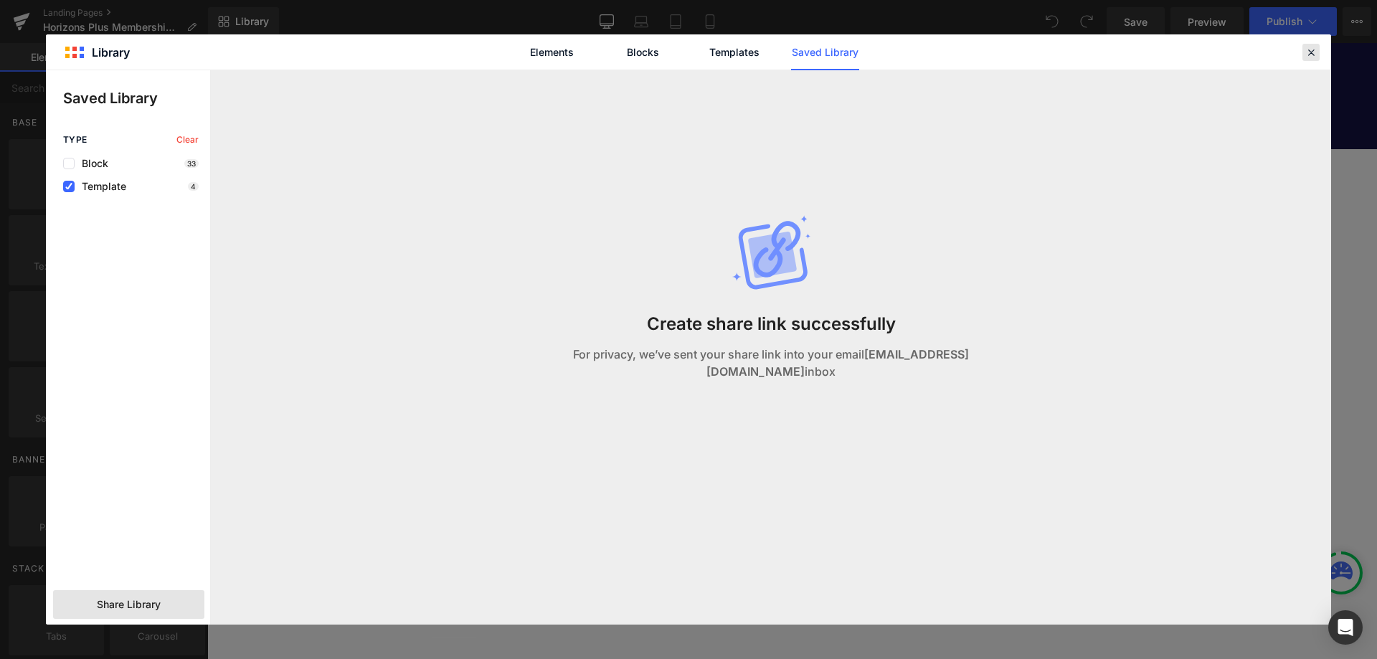
click at [1310, 49] on icon at bounding box center [1311, 52] width 13 height 13
